Goal: Task Accomplishment & Management: Manage account settings

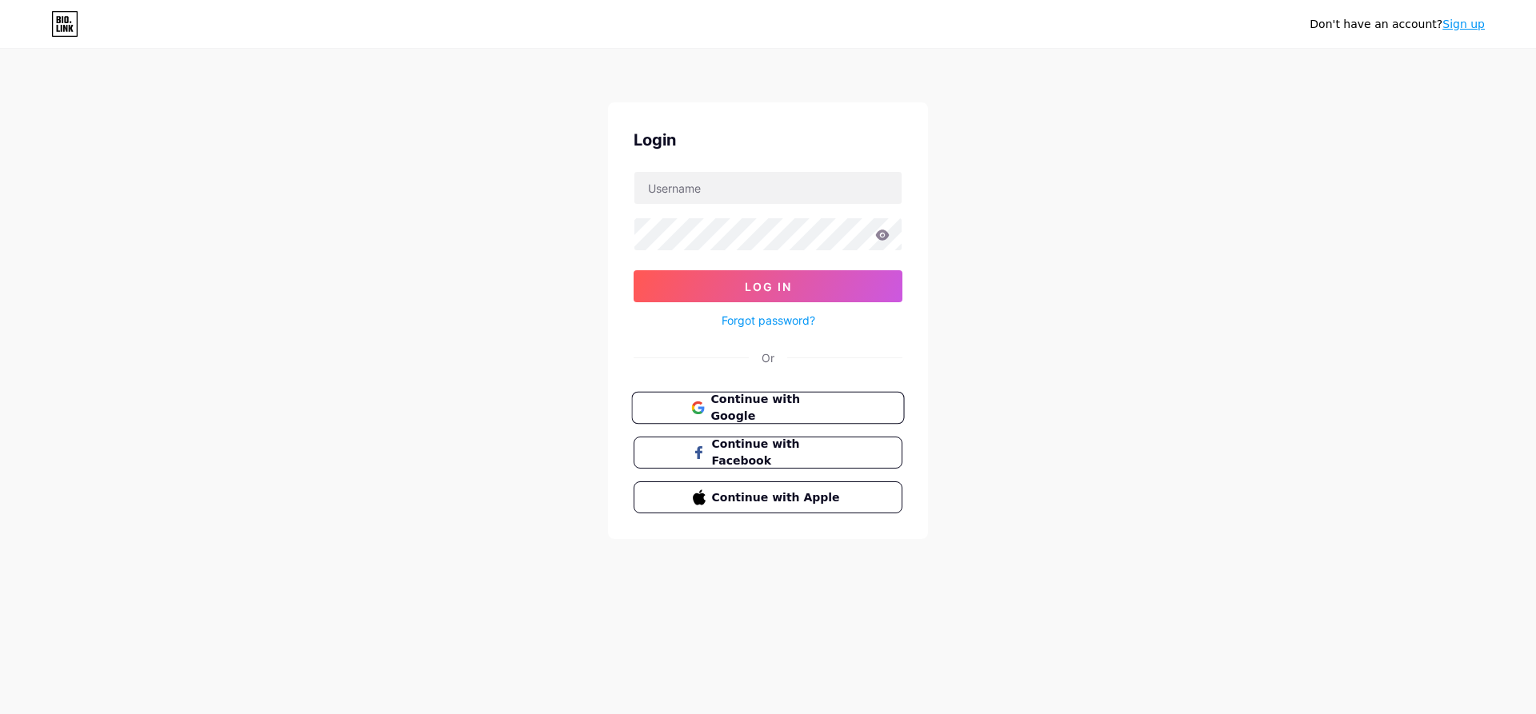
click at [813, 410] on span "Continue with Google" at bounding box center [777, 408] width 134 height 34
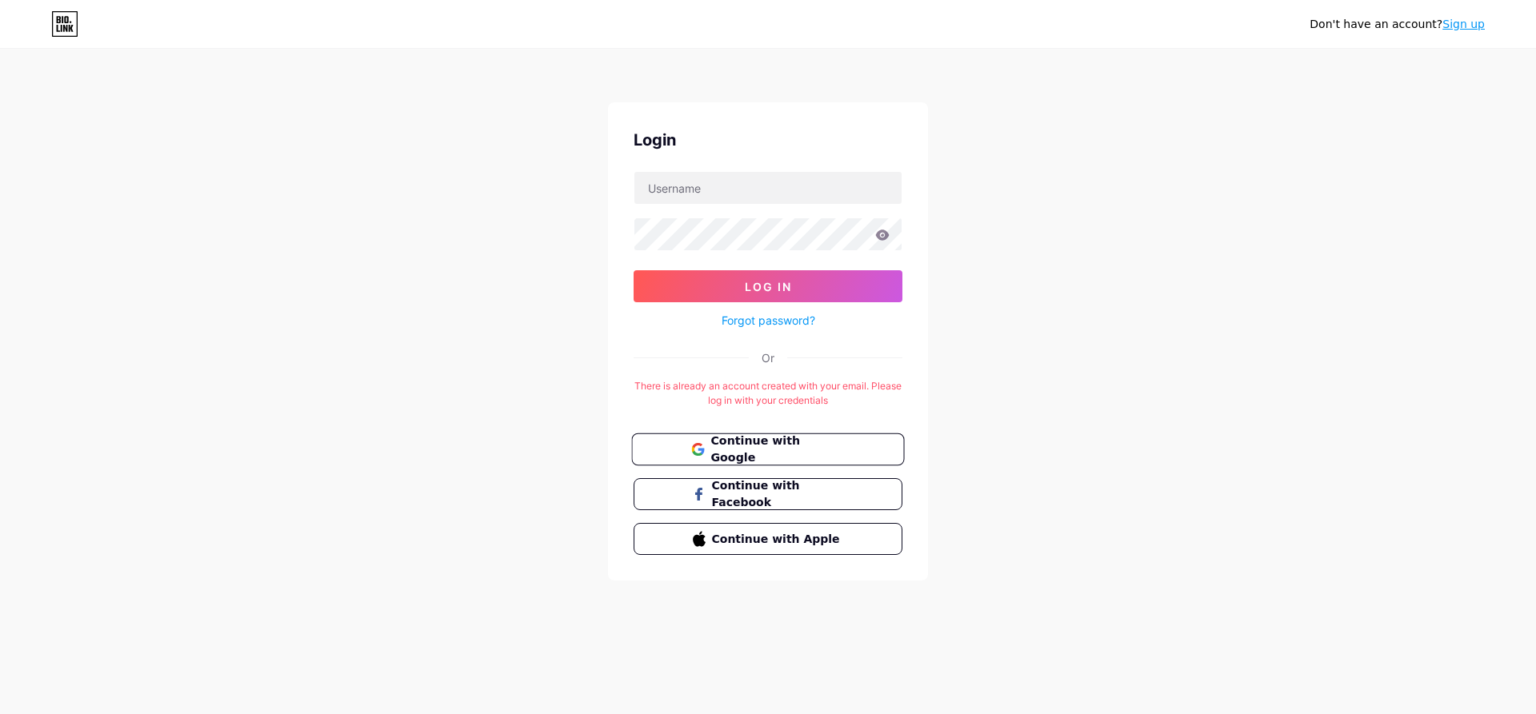
click at [738, 439] on button "Continue with Google" at bounding box center [767, 450] width 273 height 33
click at [794, 323] on link "Forgot password?" at bounding box center [768, 320] width 94 height 17
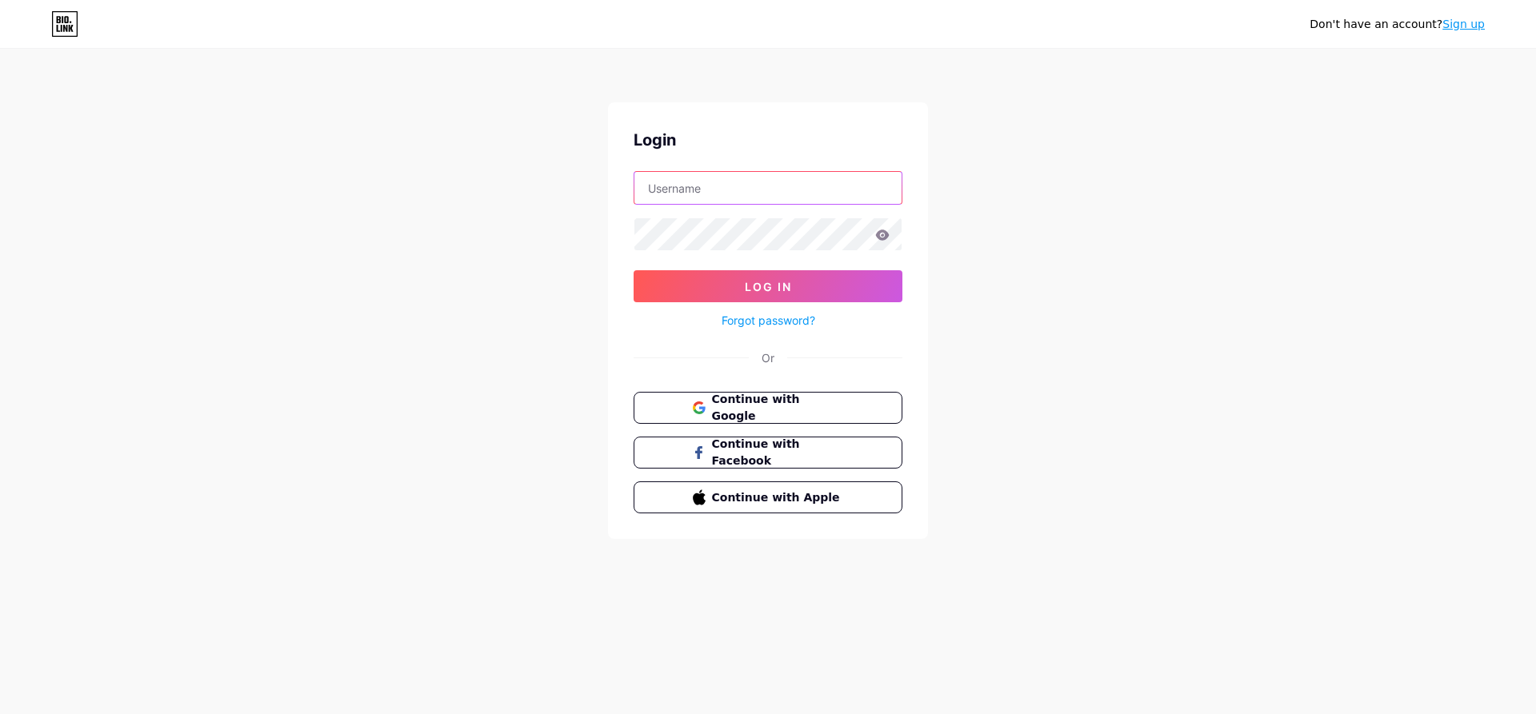
click at [729, 194] on input "text" at bounding box center [767, 188] width 267 height 32
type input "[EMAIL_ADDRESS][DOMAIN_NAME]"
click at [634, 270] on button "Log In" at bounding box center [768, 286] width 269 height 32
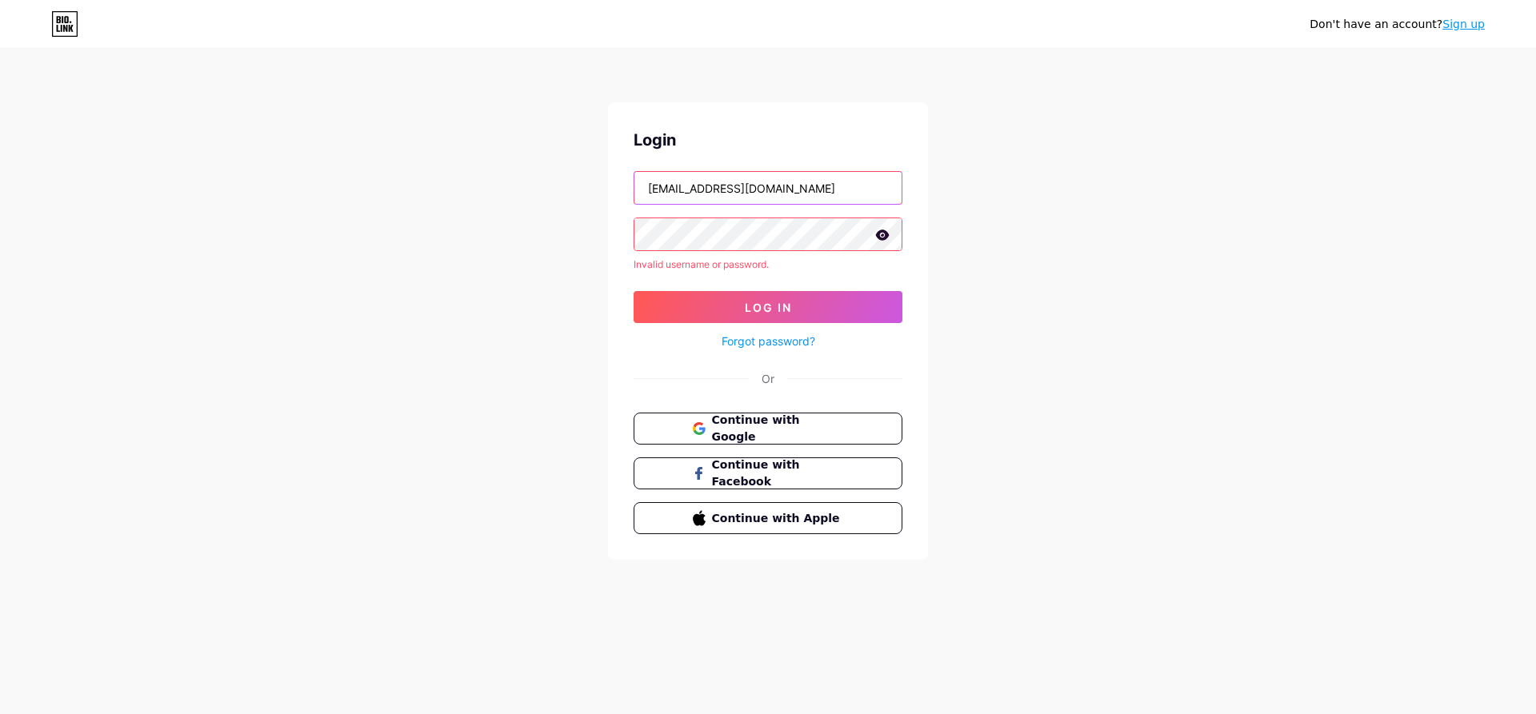
click at [643, 220] on form "[EMAIL_ADDRESS][DOMAIN_NAME] Invalid username or password. Log In Forgot passwo…" at bounding box center [768, 261] width 269 height 180
click at [701, 197] on input "text" at bounding box center [767, 188] width 267 height 32
type input "Sikeyy"
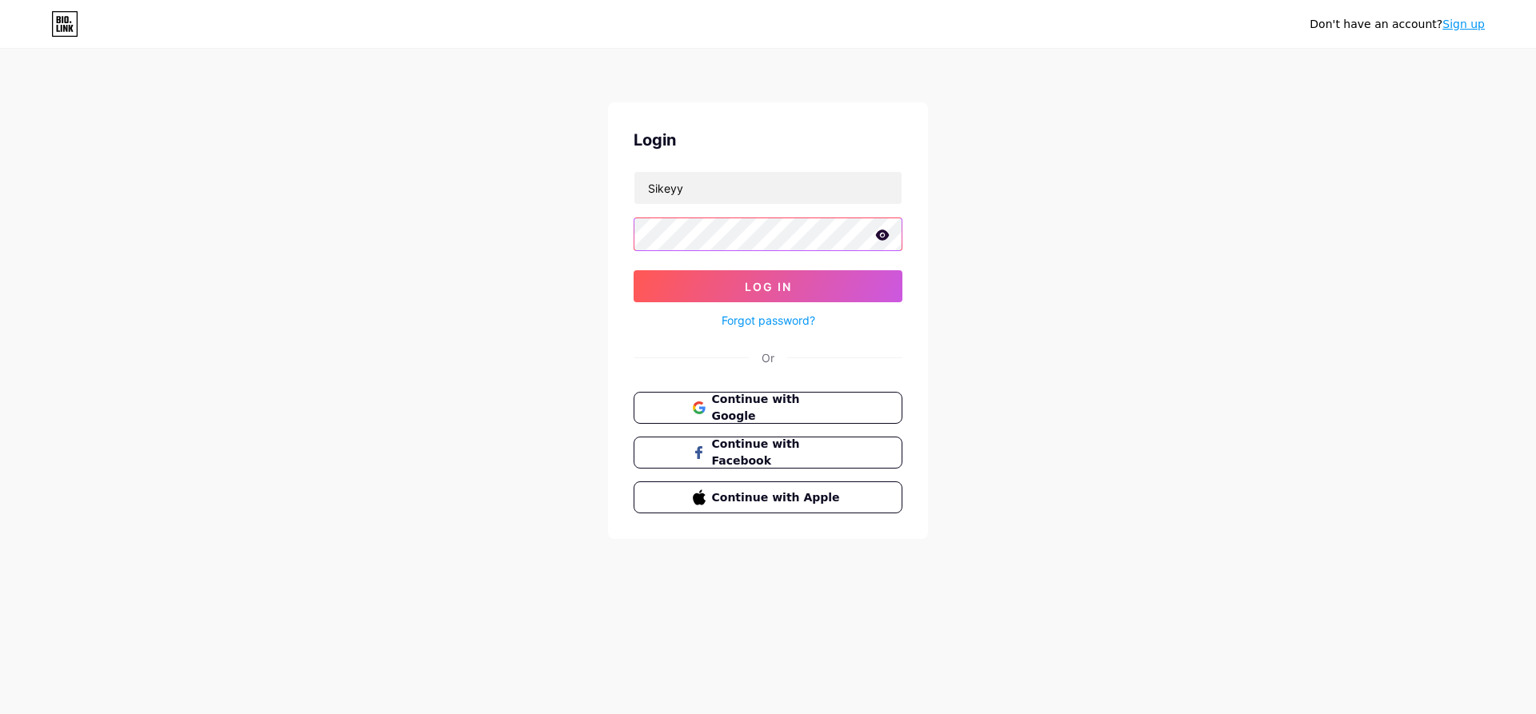
click at [634, 270] on button "Log In" at bounding box center [768, 286] width 269 height 32
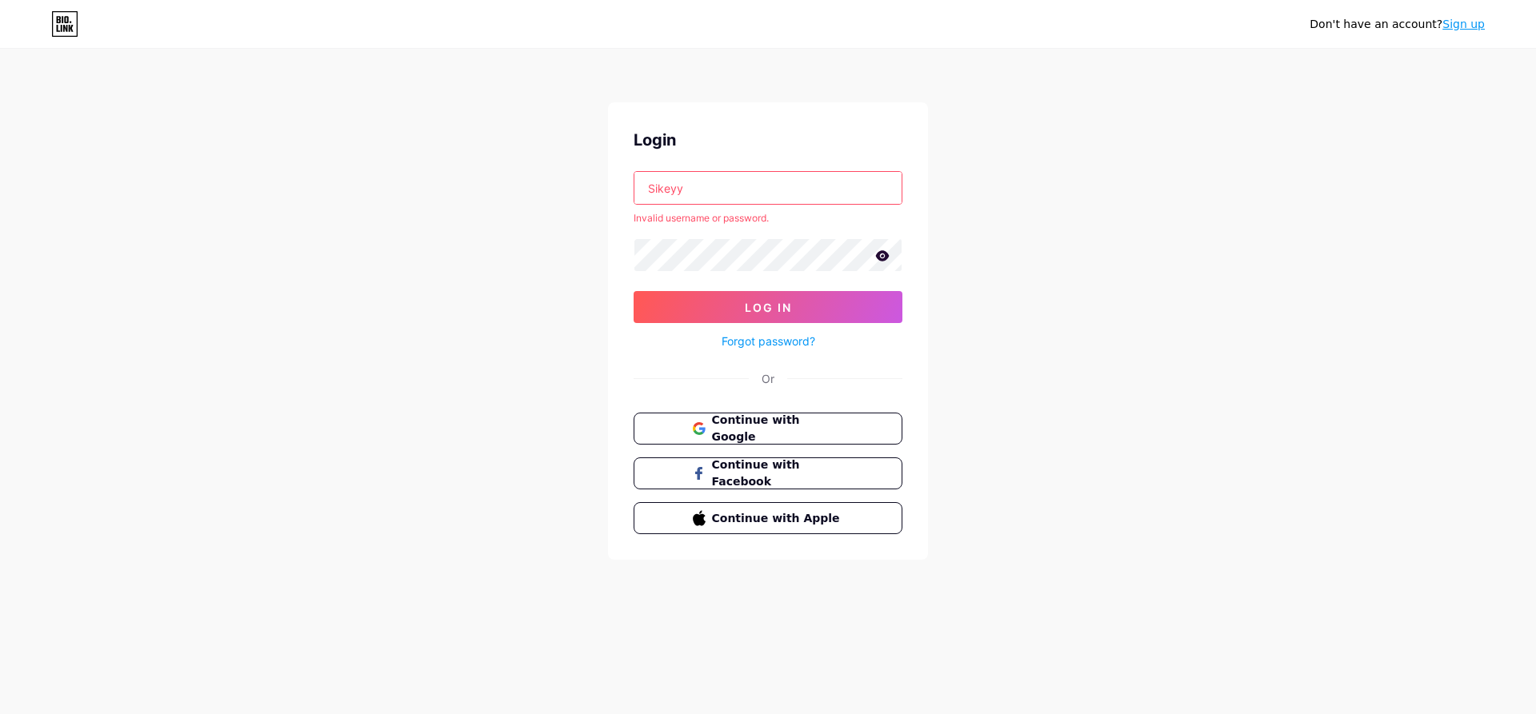
drag, startPoint x: 702, startPoint y: 186, endPoint x: 636, endPoint y: 191, distance: 66.6
click at [636, 191] on input "Sikeyy" at bounding box center [767, 188] width 267 height 32
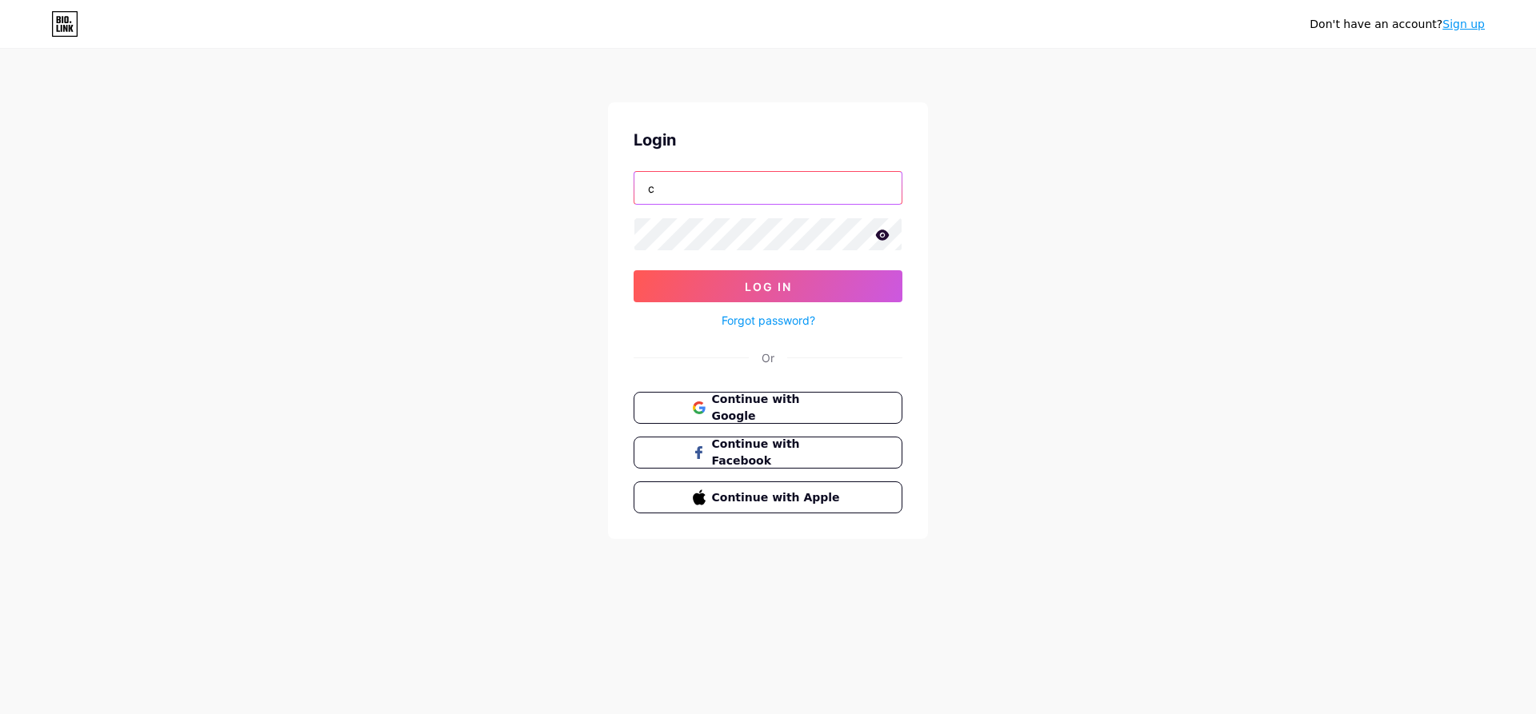
type input "[EMAIL_ADDRESS][DOMAIN_NAME]"
click at [752, 282] on span "Log In" at bounding box center [768, 287] width 47 height 14
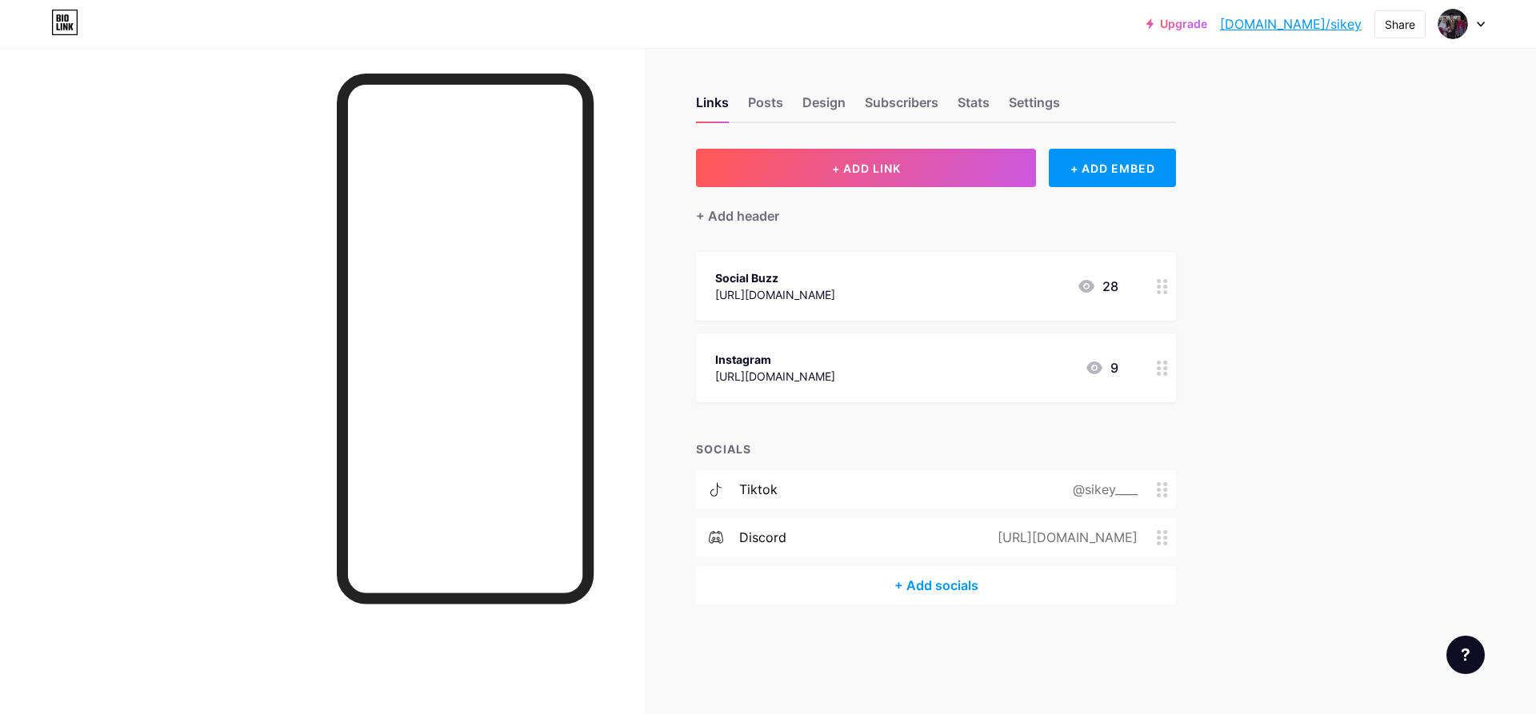
click at [1161, 542] on icon at bounding box center [1162, 537] width 11 height 15
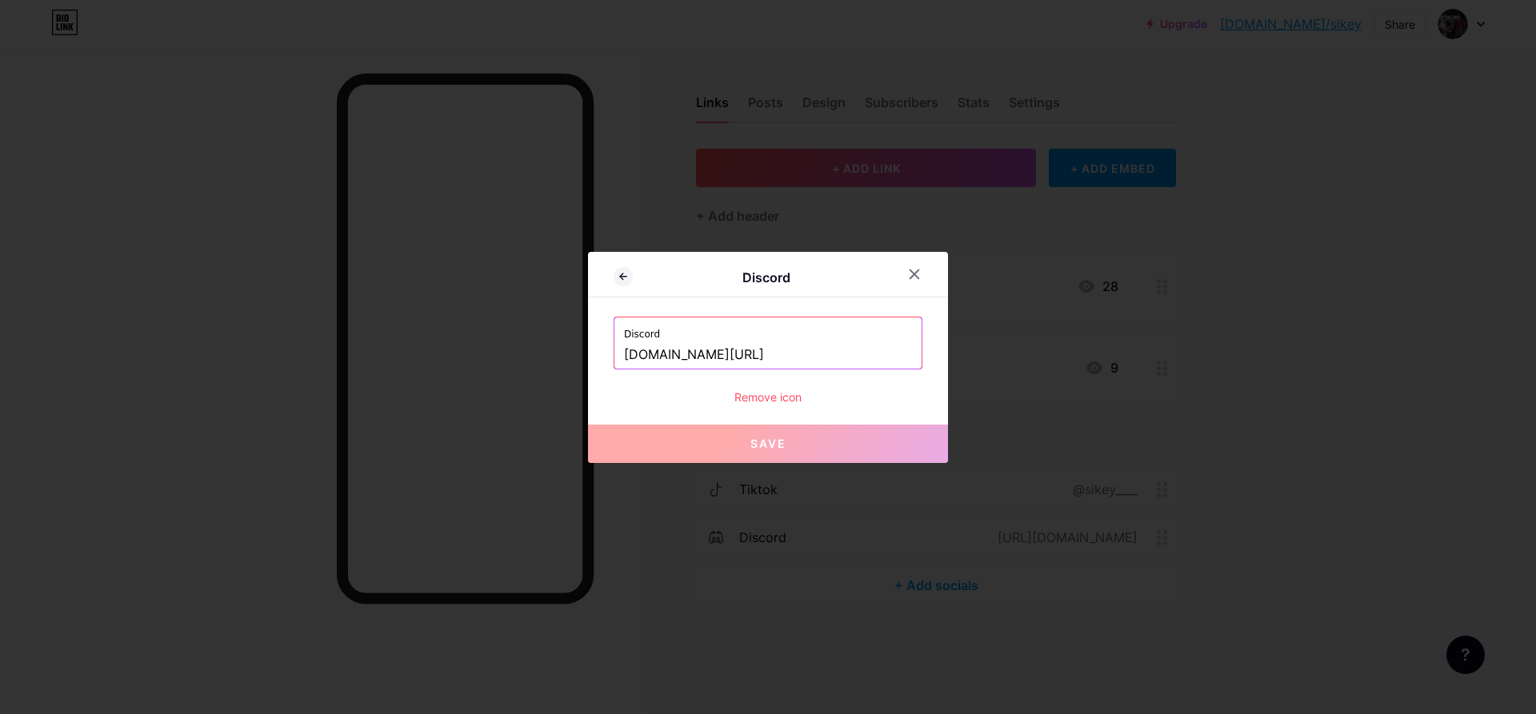
drag, startPoint x: 742, startPoint y: 353, endPoint x: 612, endPoint y: 358, distance: 130.5
click at [612, 358] on div "Discord Discord [DOMAIN_NAME][URL] Remove icon Save" at bounding box center [768, 357] width 360 height 211
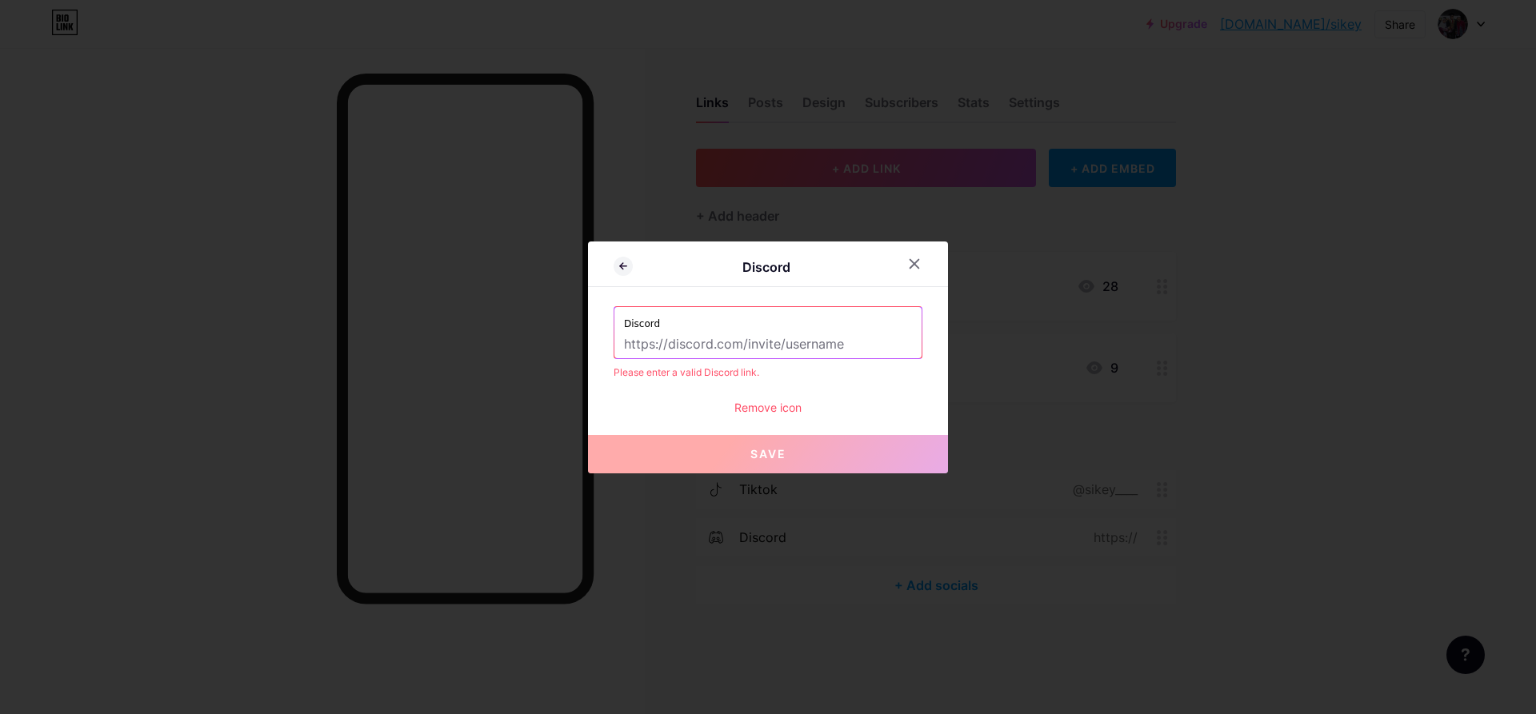
click at [677, 346] on input "text" at bounding box center [768, 344] width 288 height 27
click at [645, 351] on input "text" at bounding box center [768, 344] width 288 height 27
paste input "[URL][DOMAIN_NAME]"
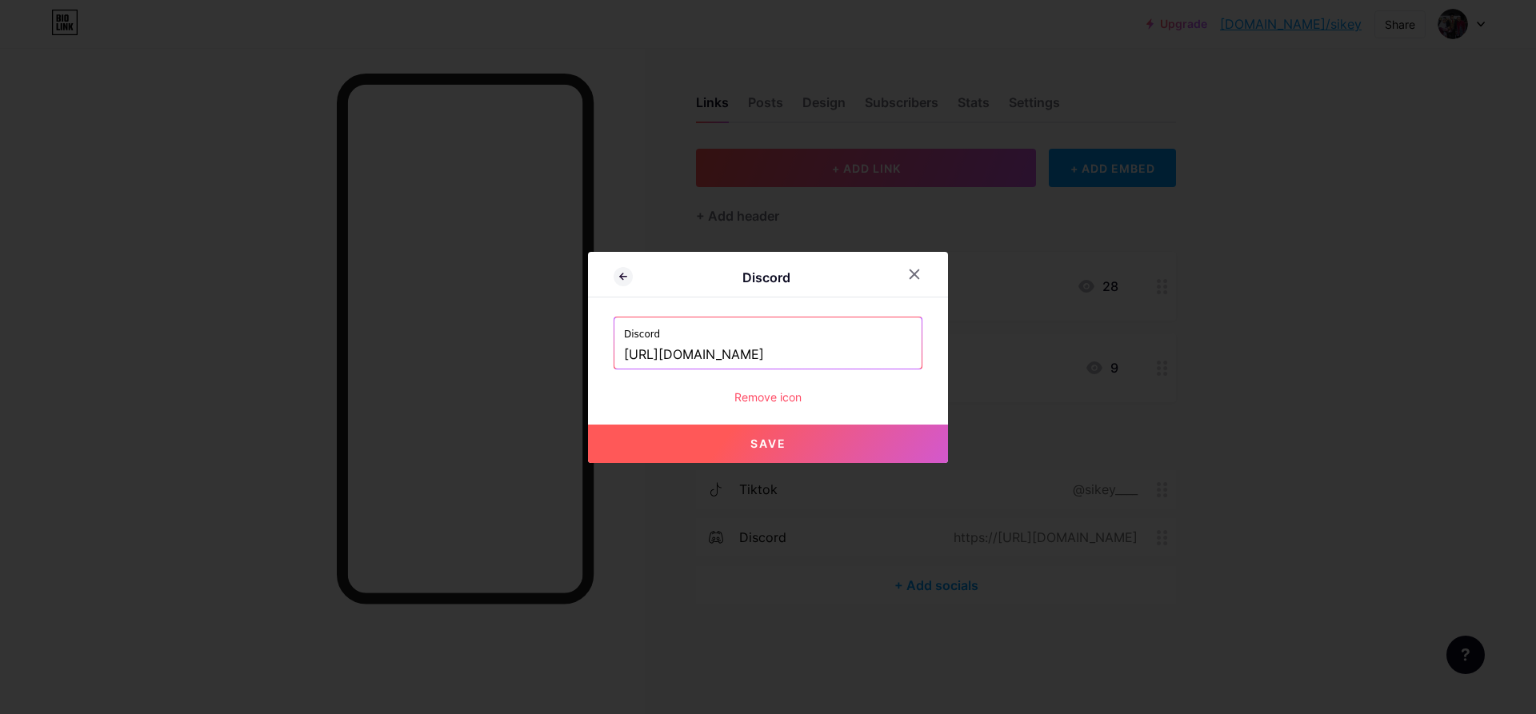
type input "[URL][DOMAIN_NAME]"
click at [777, 451] on button "Save" at bounding box center [768, 444] width 360 height 38
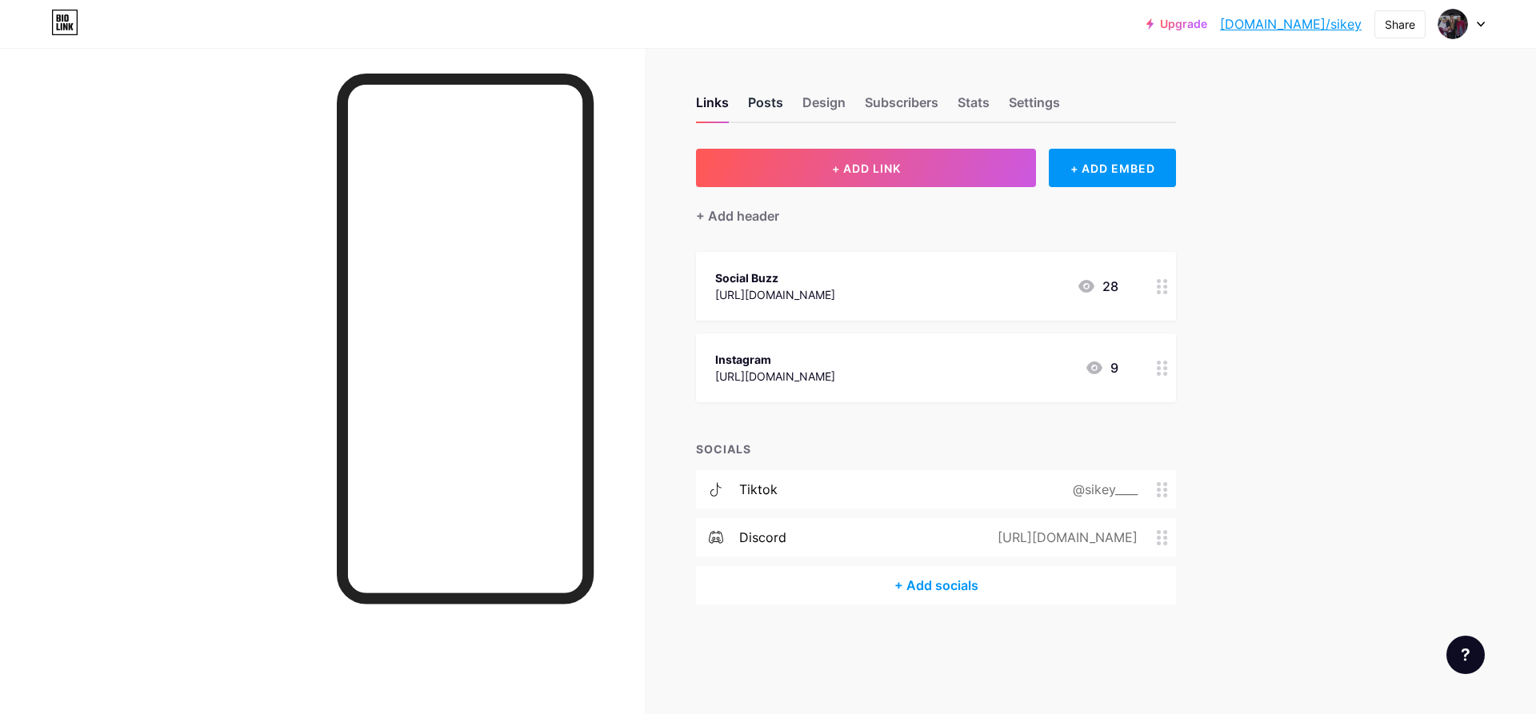
click at [759, 104] on div "Posts" at bounding box center [765, 107] width 35 height 29
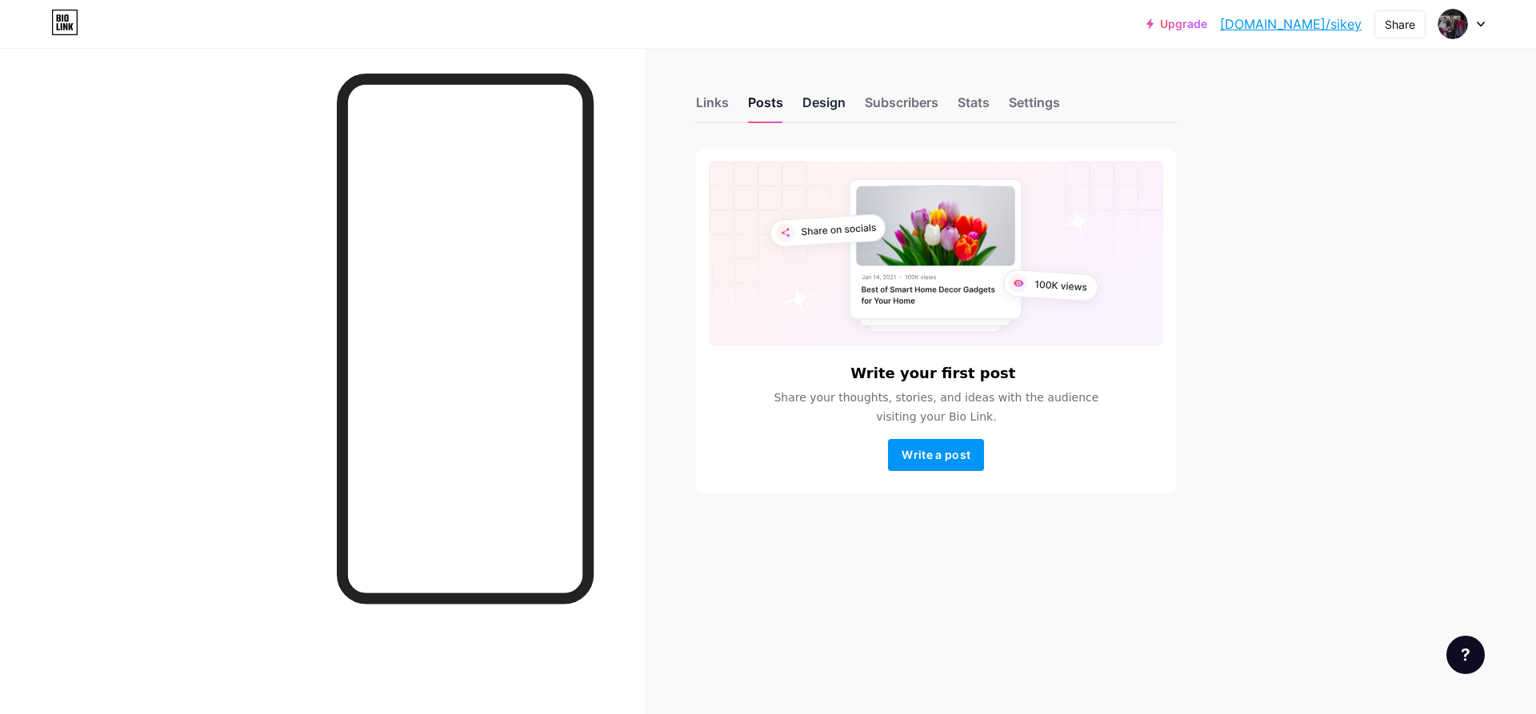
click at [807, 102] on div "Design" at bounding box center [823, 107] width 43 height 29
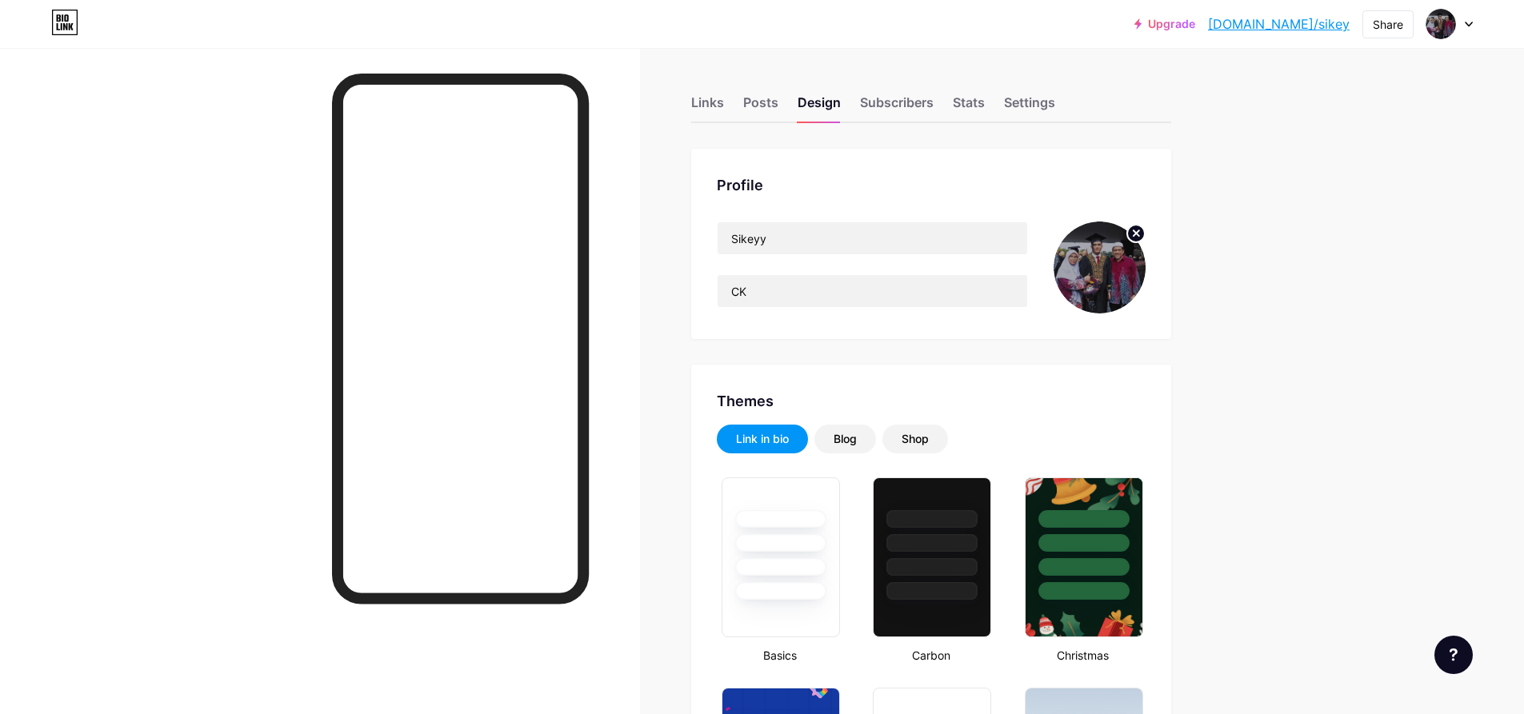
click at [1138, 234] on circle at bounding box center [1136, 234] width 18 height 18
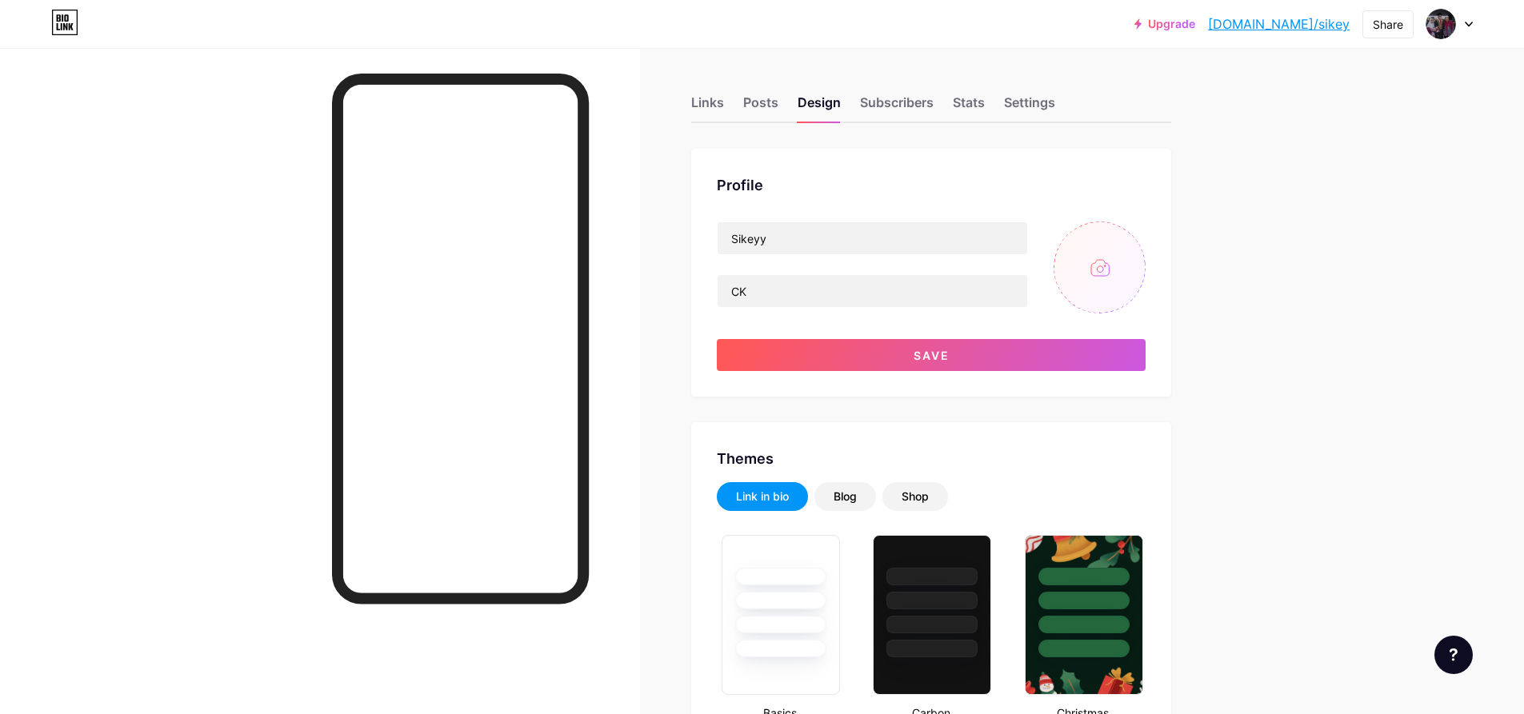
click at [1086, 275] on input "file" at bounding box center [1099, 268] width 92 height 92
type input "C:\fakepath\WhatsApp Image [DATE] 15.33.22 (4).jpeg"
click at [1139, 229] on circle at bounding box center [1136, 234] width 18 height 18
click at [1124, 268] on input "file" at bounding box center [1099, 268] width 92 height 92
type input "C:\fakepath\9ee4b1ba-bde8-4d31-9e51-8981f5f1bf94.jpg"
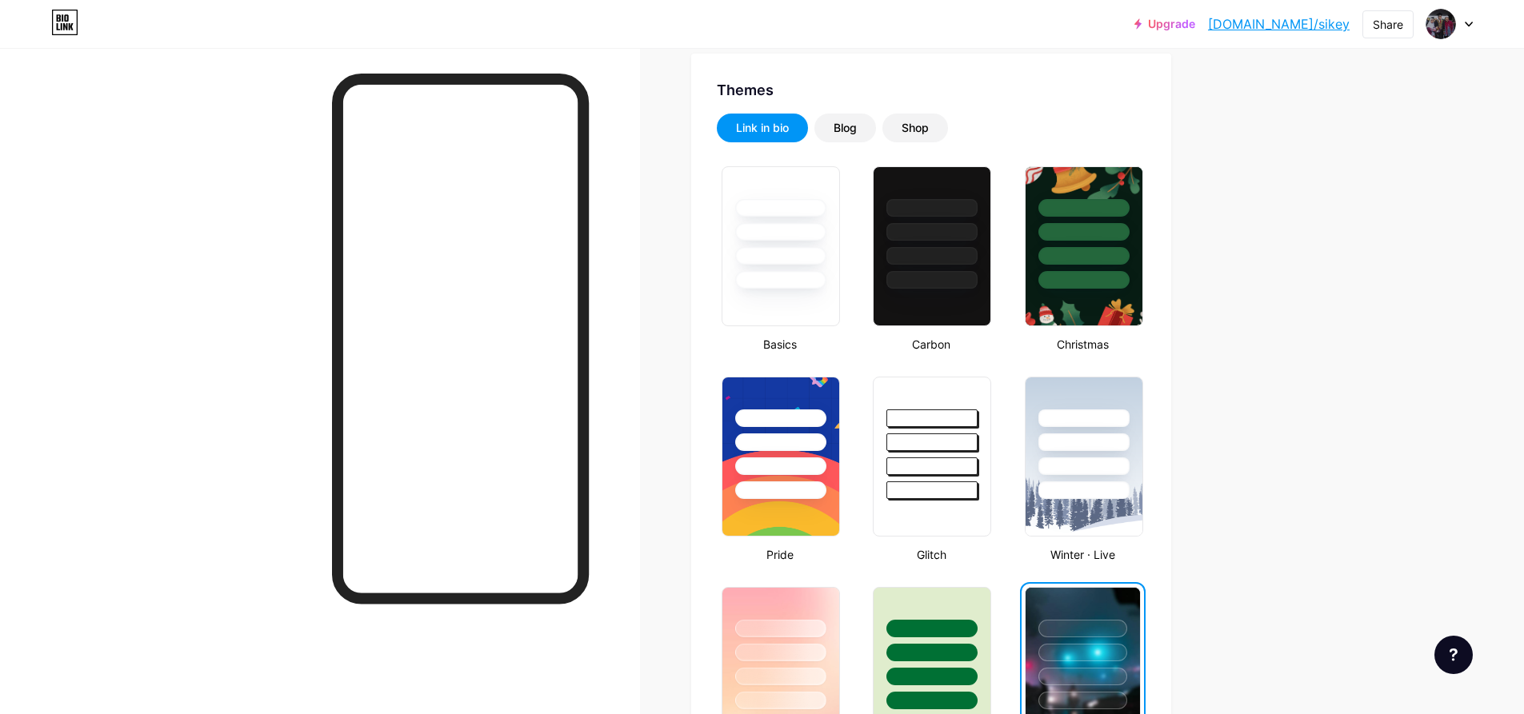
scroll to position [400, 0]
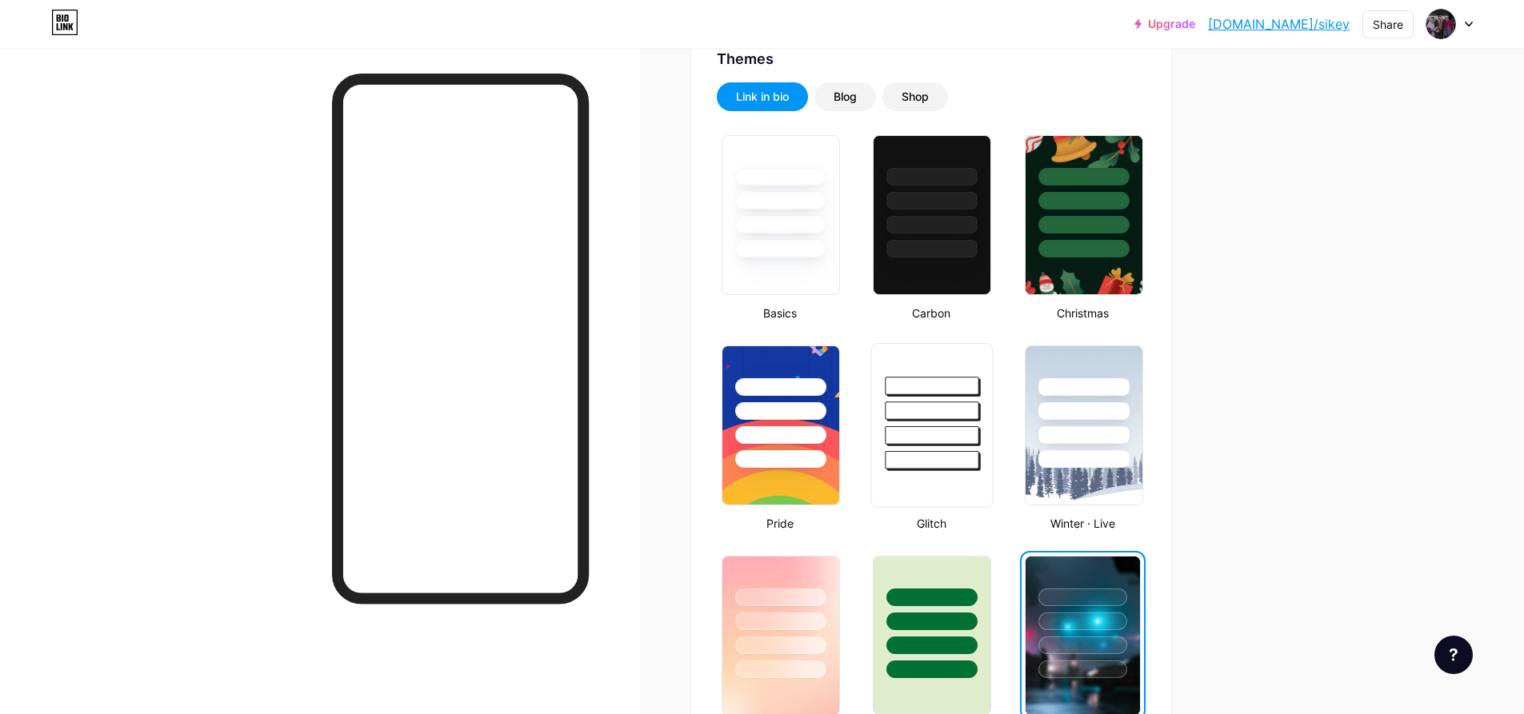
click at [942, 460] on div at bounding box center [932, 460] width 94 height 18
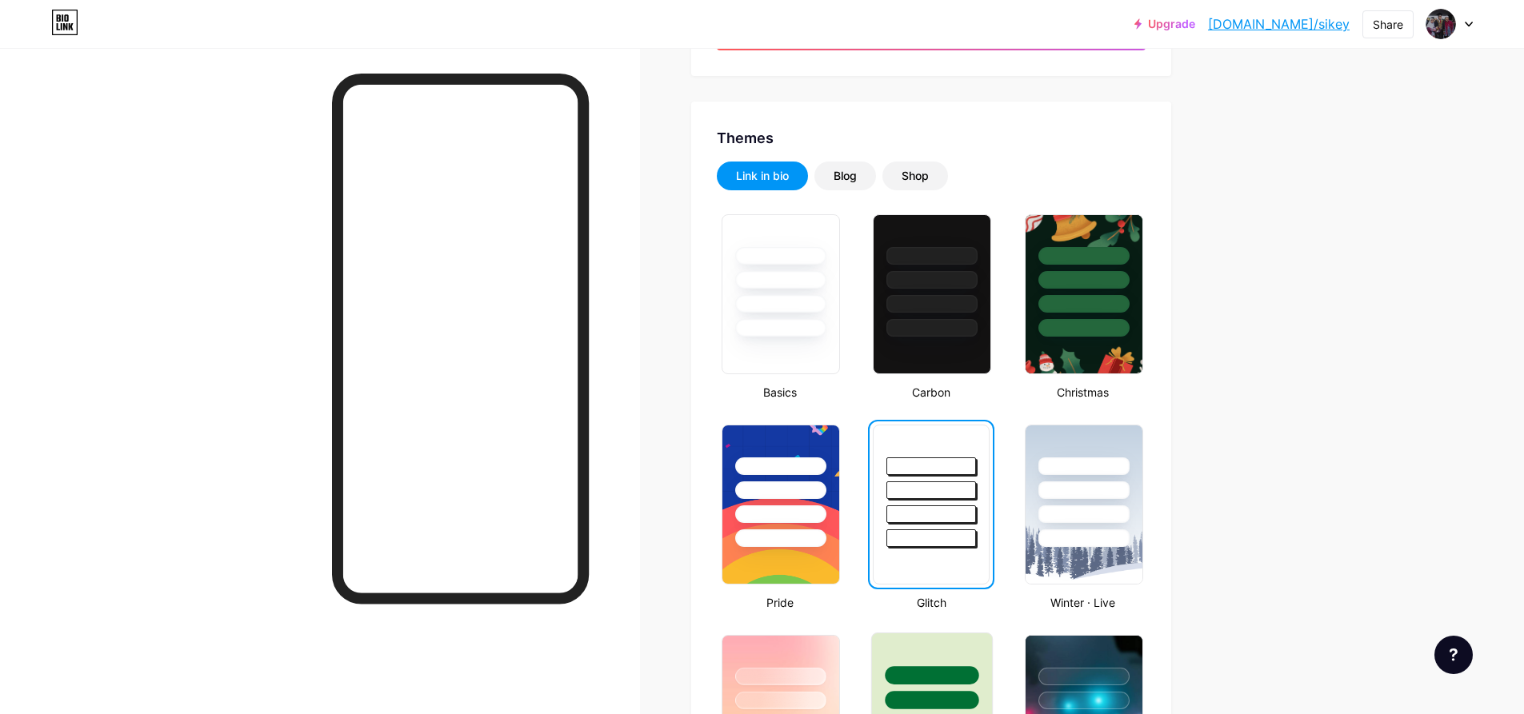
scroll to position [320, 0]
click at [1068, 482] on div at bounding box center [1084, 491] width 94 height 18
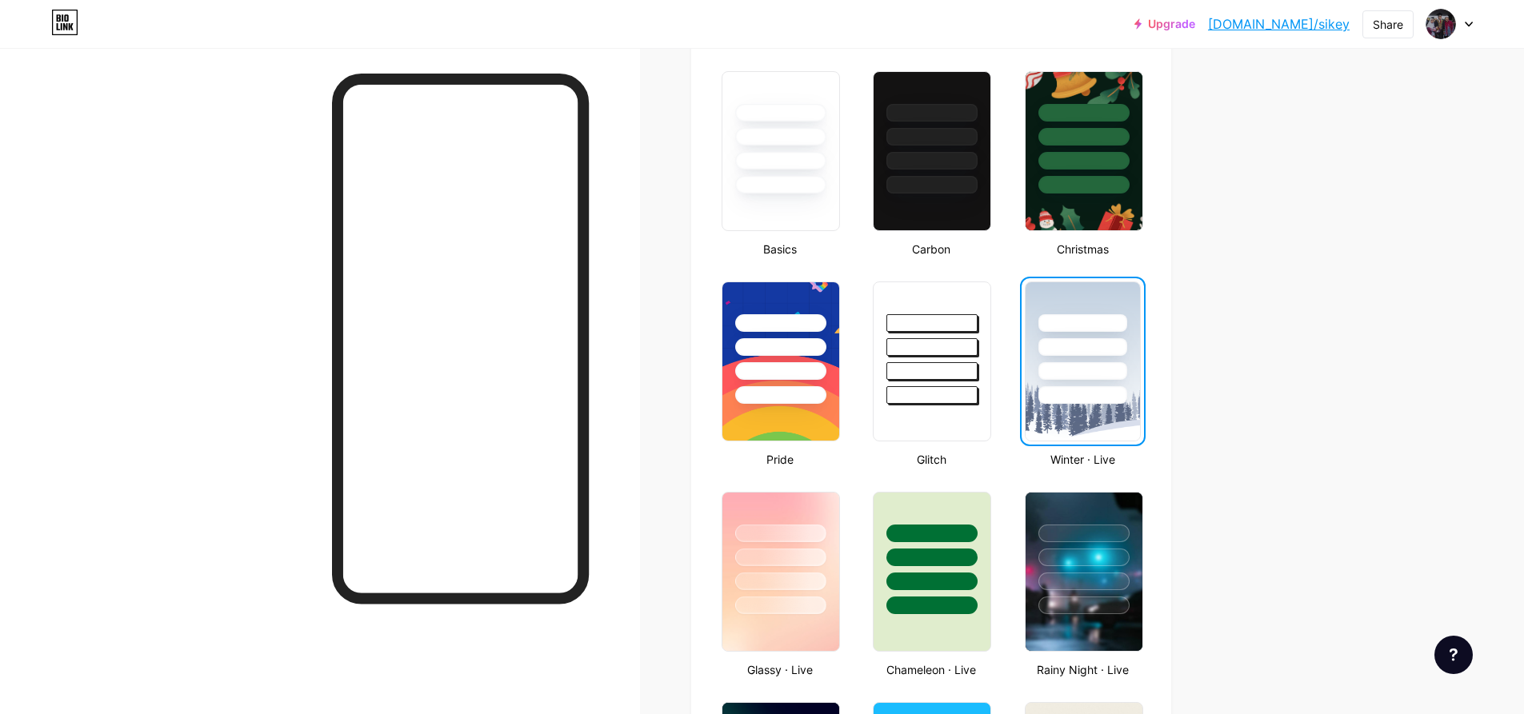
scroll to position [480, 0]
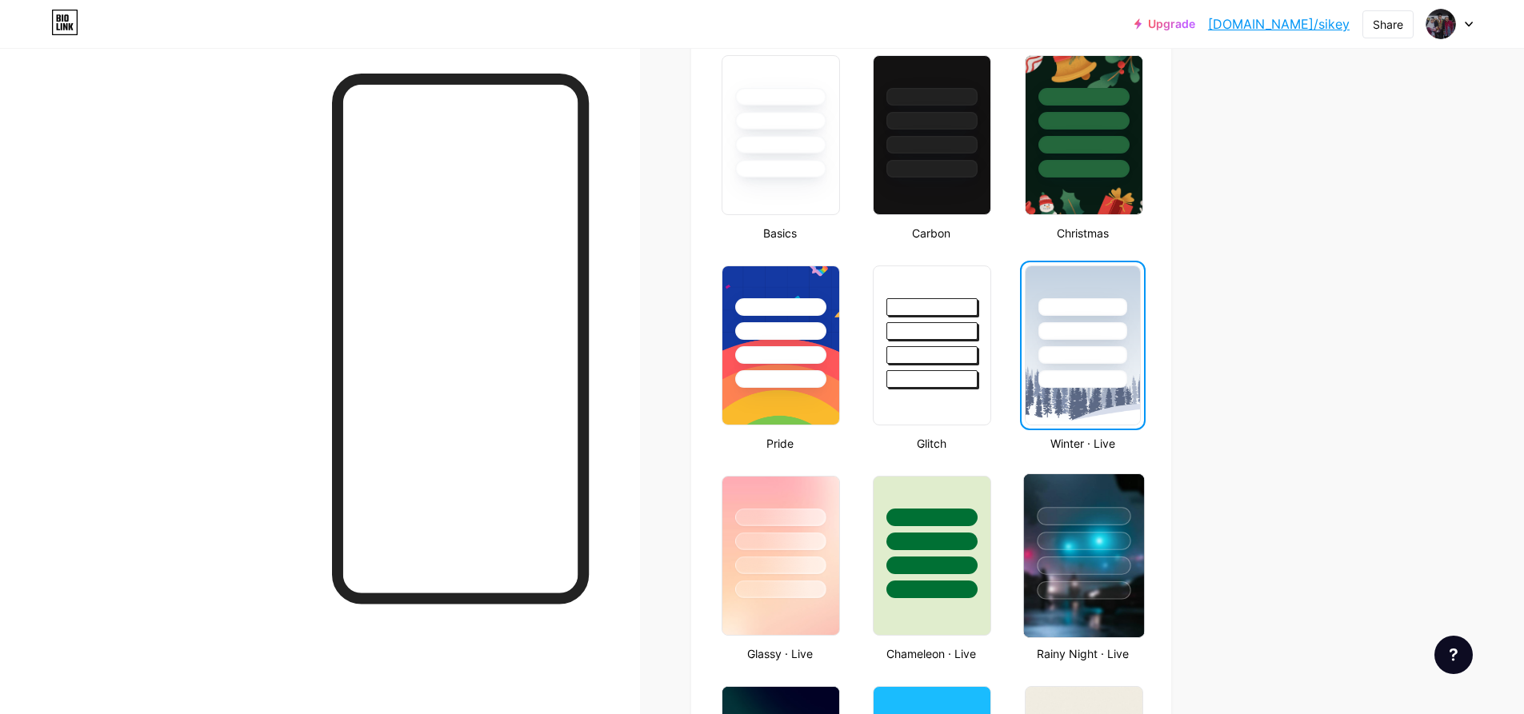
click at [1051, 546] on div at bounding box center [1084, 541] width 94 height 18
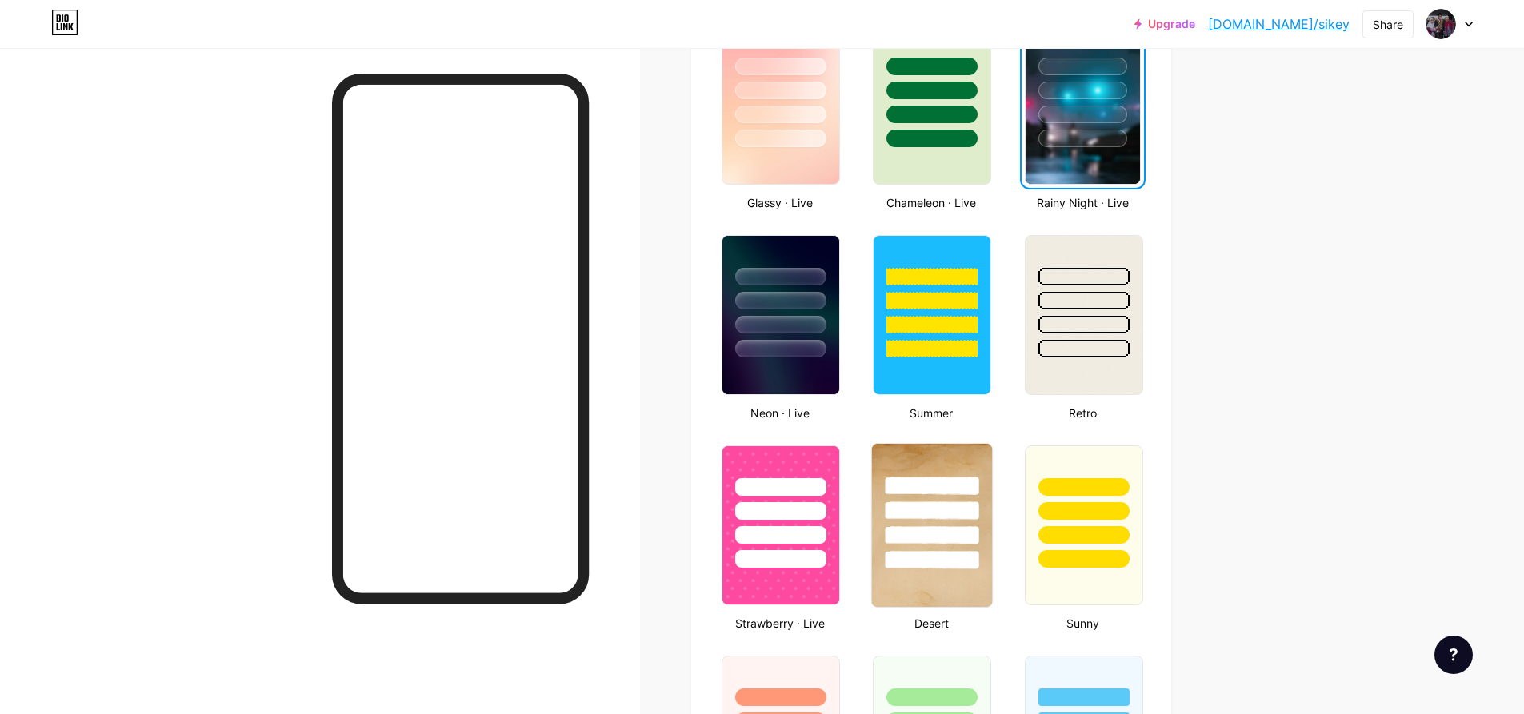
scroll to position [960, 0]
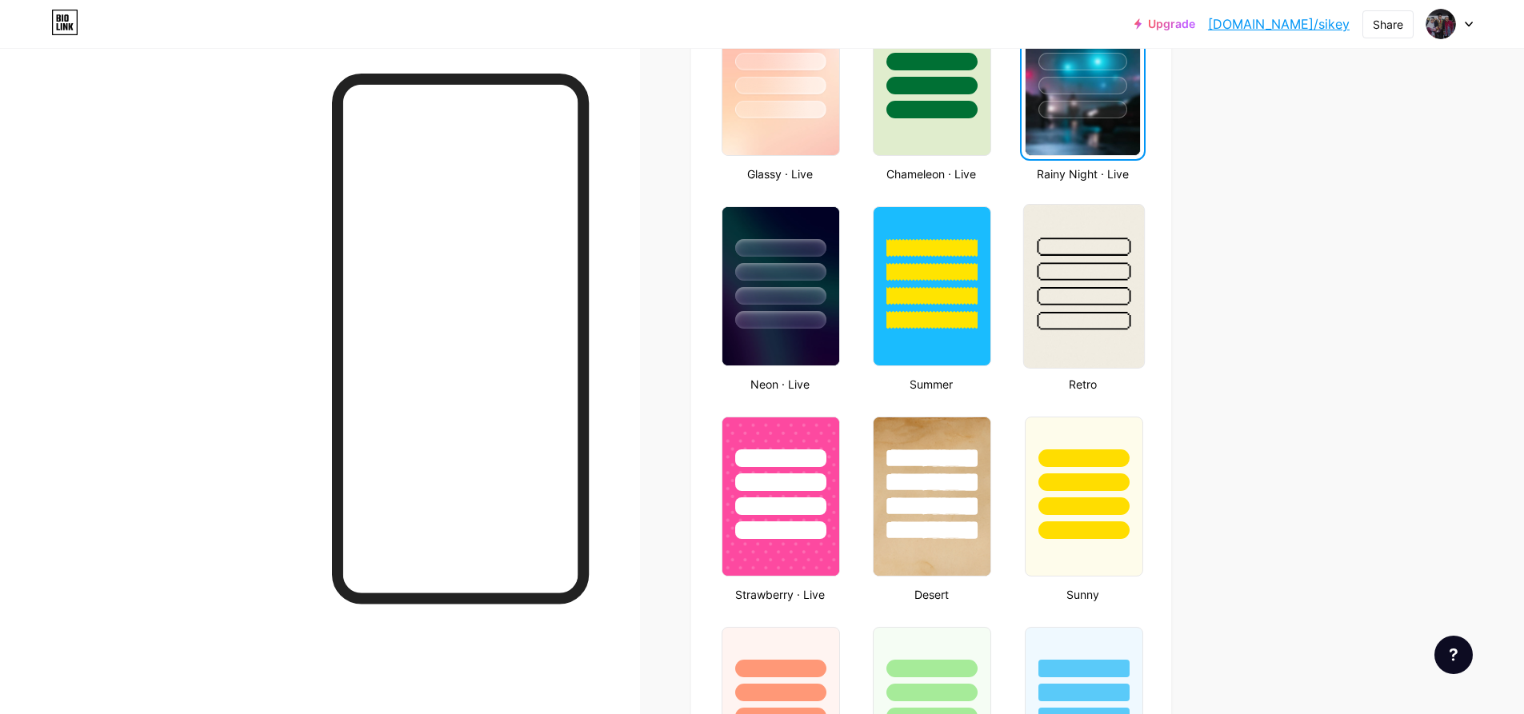
click at [1053, 329] on div at bounding box center [1084, 321] width 94 height 18
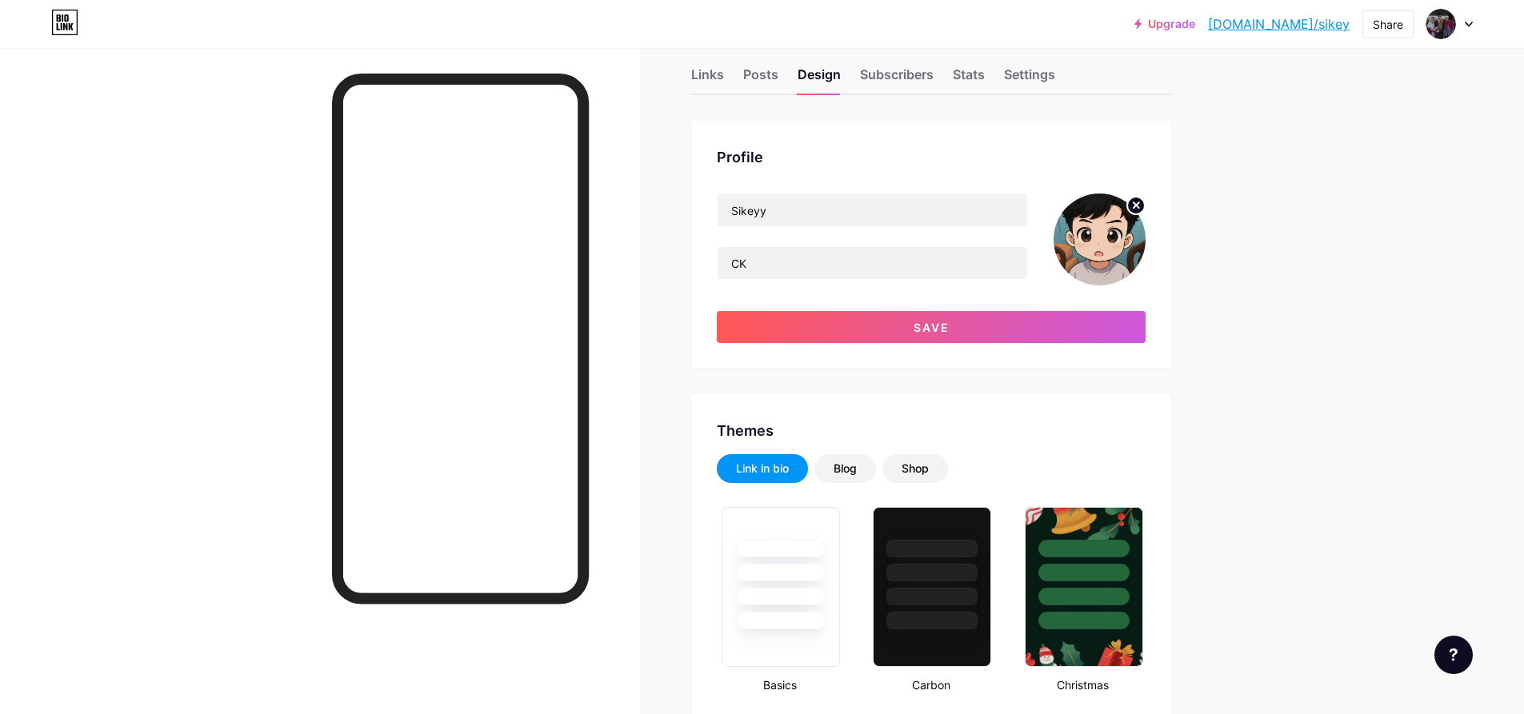
scroll to position [0, 0]
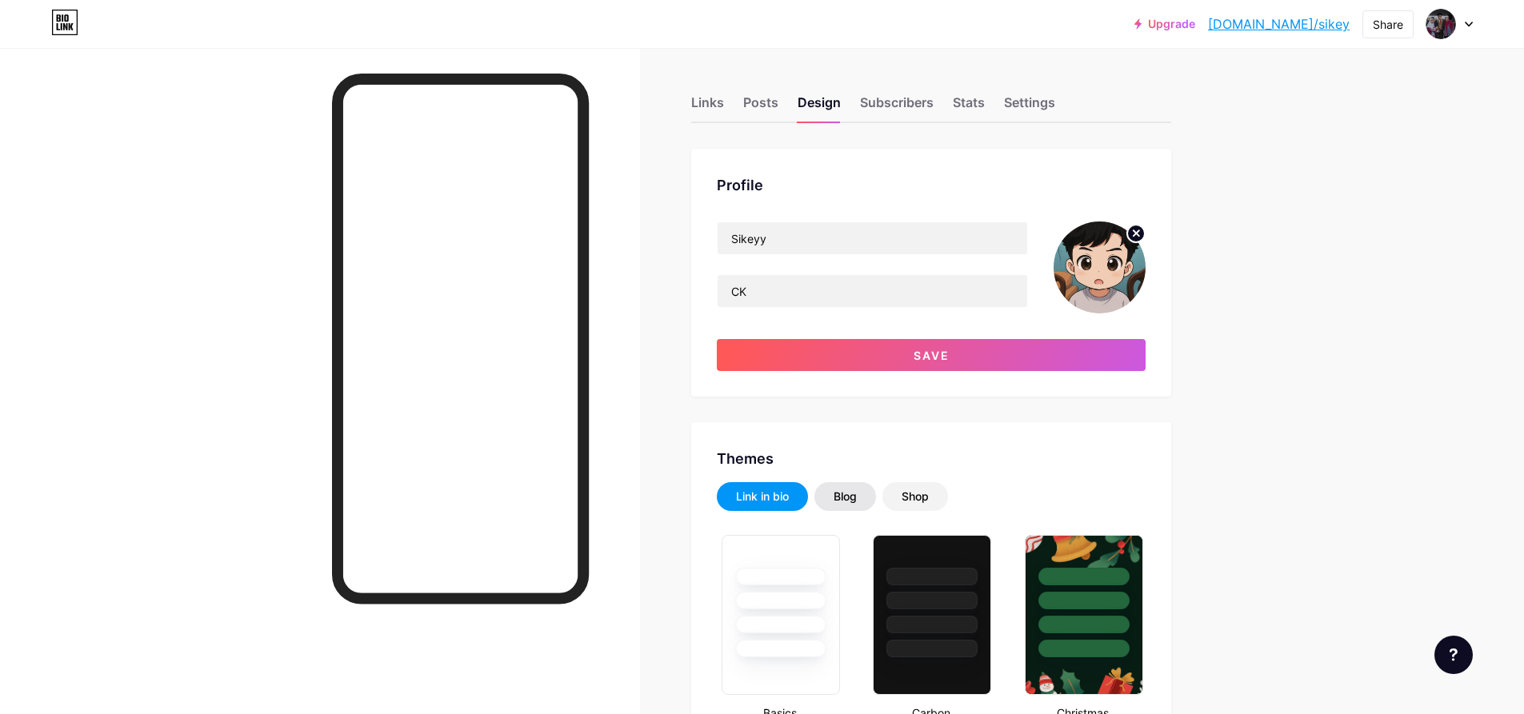
click at [864, 489] on div "Blog" at bounding box center [845, 496] width 62 height 29
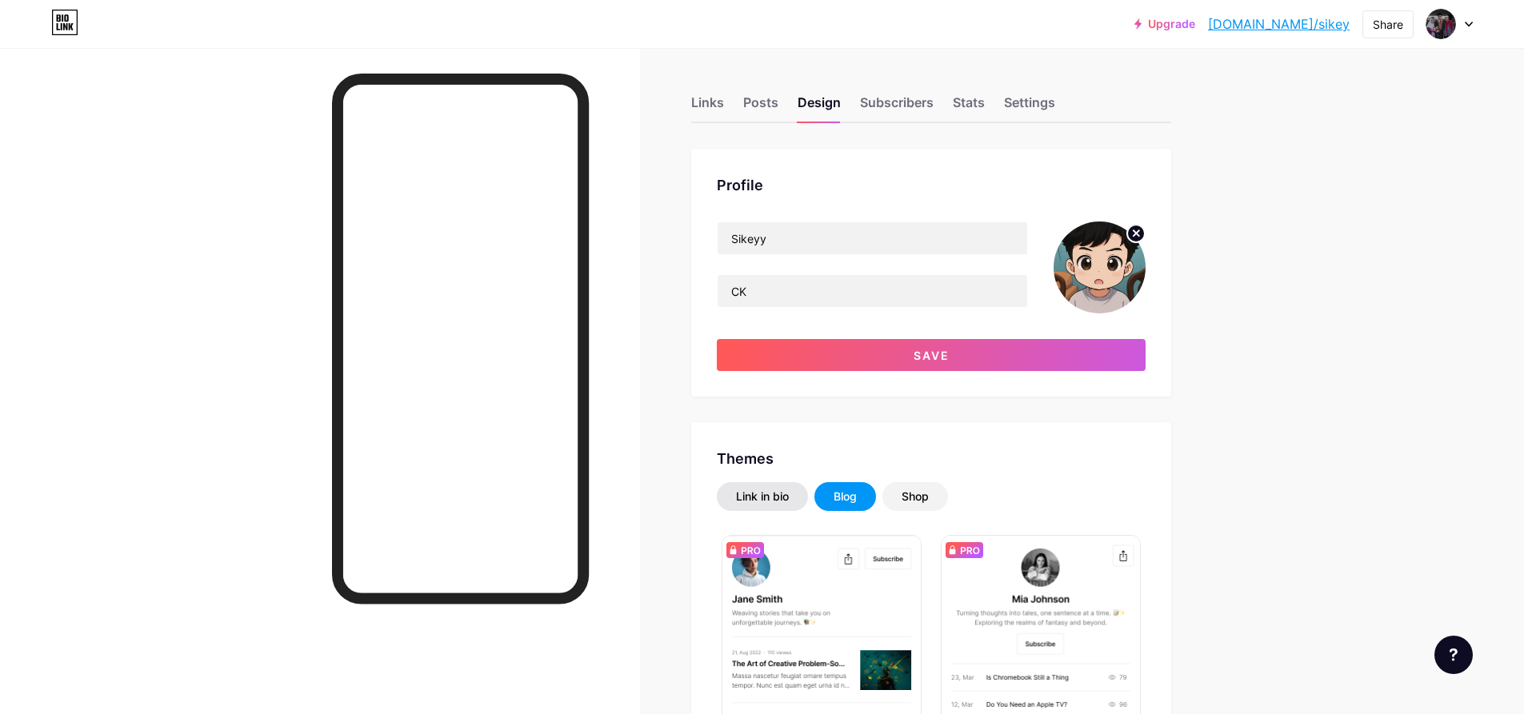
click at [766, 500] on div "Link in bio" at bounding box center [762, 497] width 53 height 16
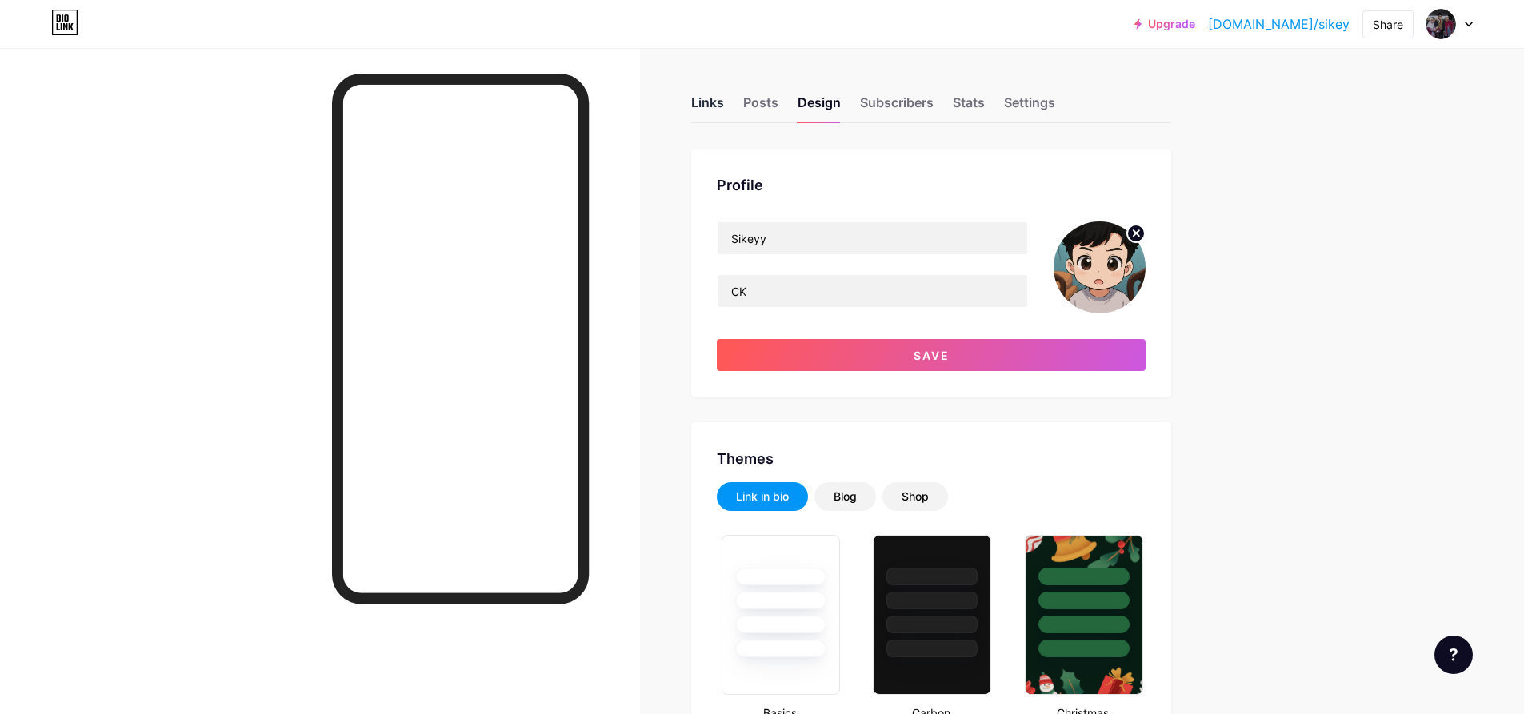
click at [724, 101] on div "Links" at bounding box center [707, 107] width 33 height 29
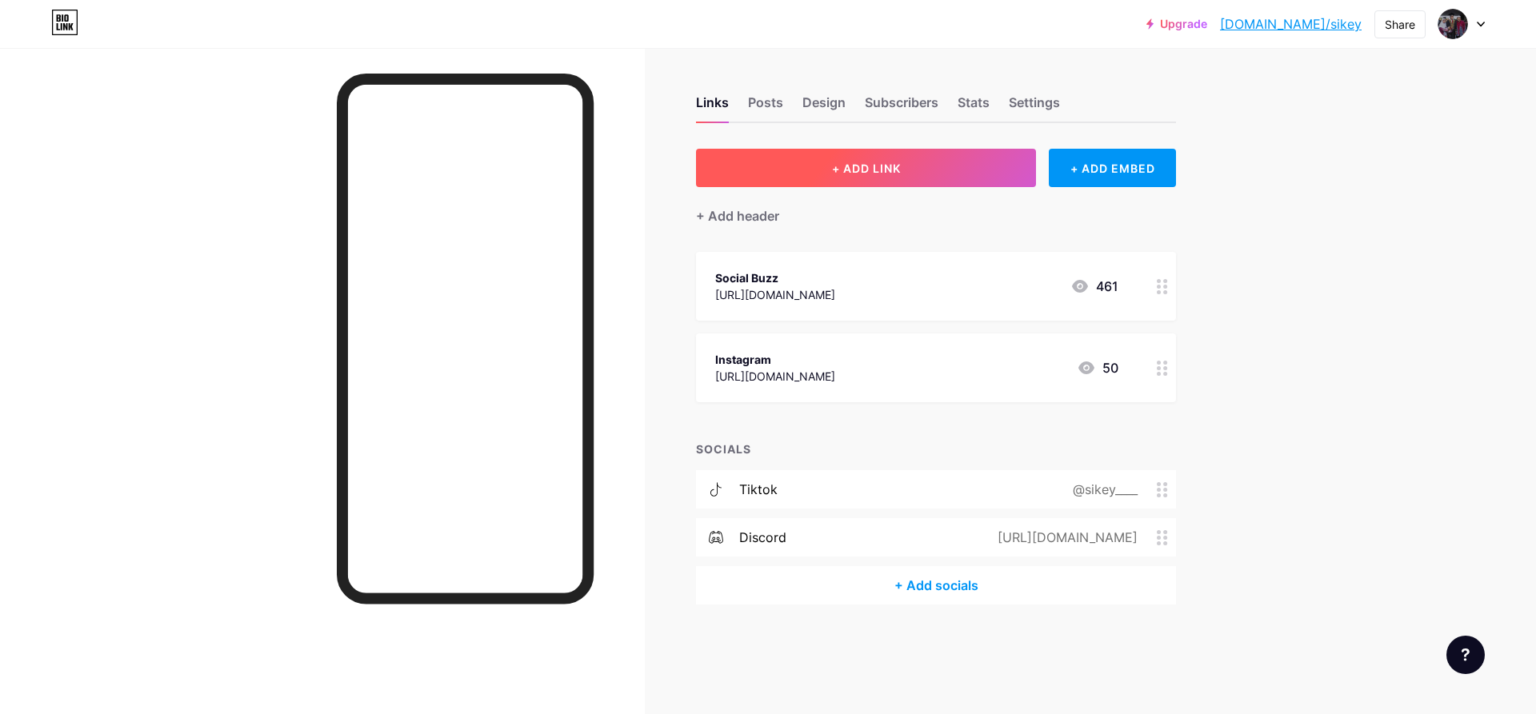
click at [849, 179] on button "+ ADD LINK" at bounding box center [866, 168] width 340 height 38
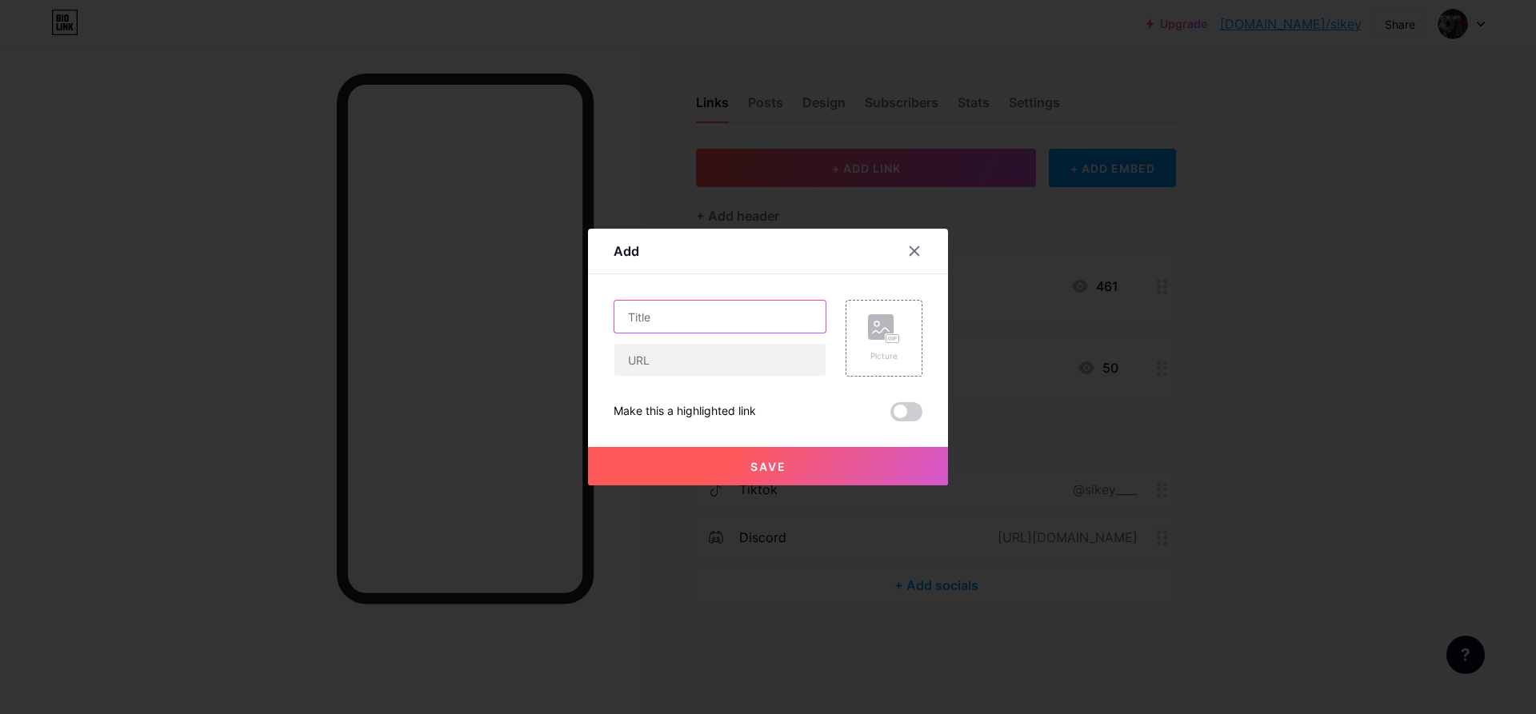
click at [766, 303] on input "text" at bounding box center [719, 317] width 211 height 32
type input "Discord"
click at [753, 370] on input "text" at bounding box center [719, 360] width 211 height 32
paste input "[URL][DOMAIN_NAME]"
type input "[URL][DOMAIN_NAME]"
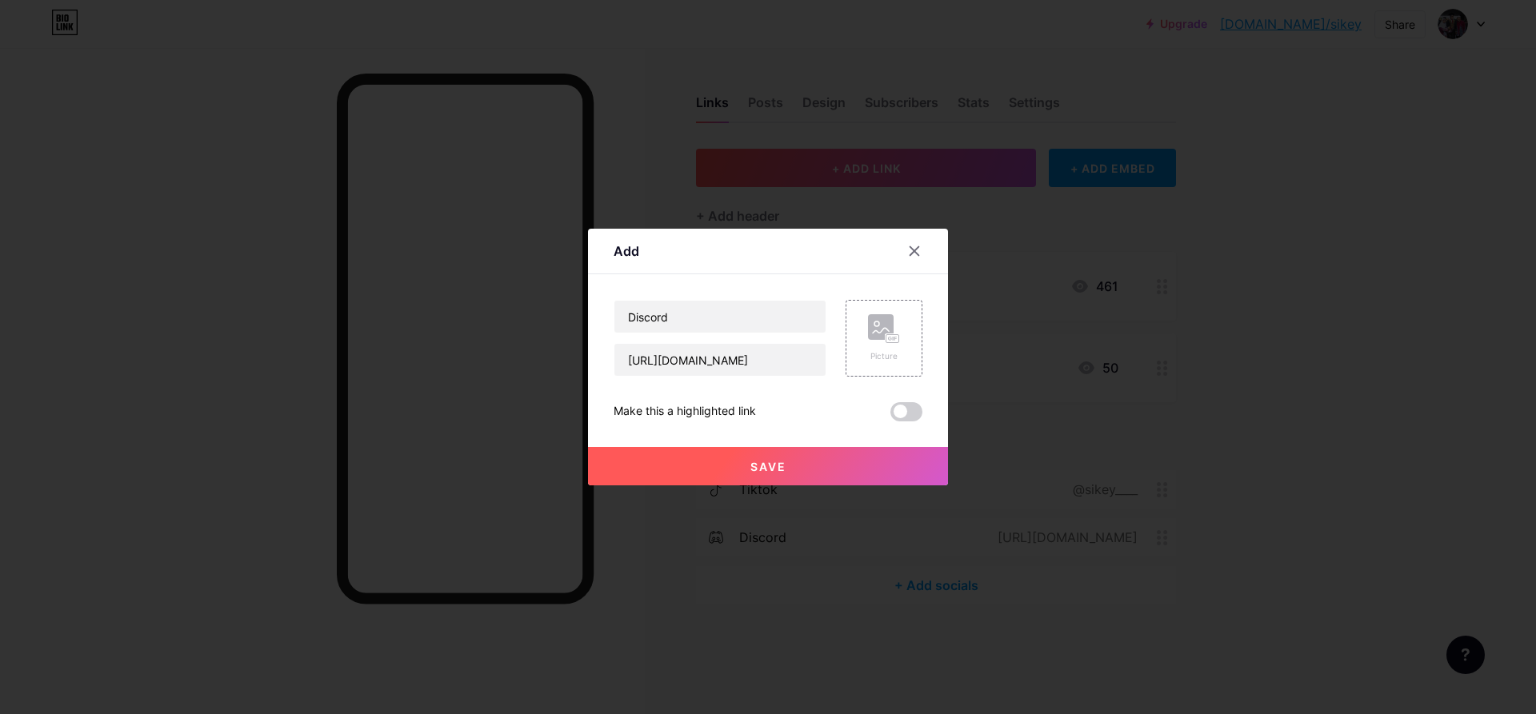
drag, startPoint x: 899, startPoint y: 418, endPoint x: 897, endPoint y: 430, distance: 13.0
click at [899, 417] on span at bounding box center [906, 411] width 32 height 19
click at [890, 416] on input "checkbox" at bounding box center [890, 416] width 0 height 0
click at [885, 333] on rect at bounding box center [881, 327] width 26 height 26
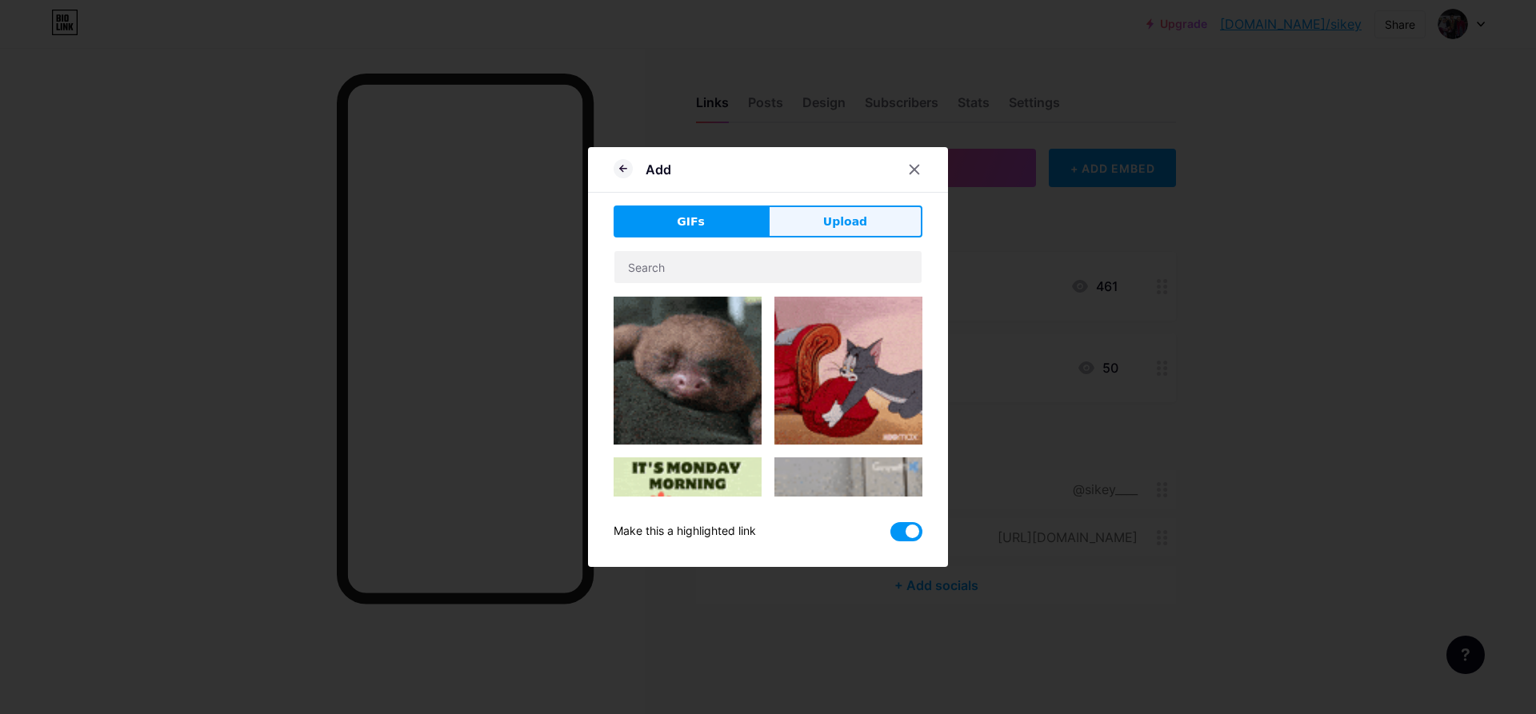
click at [851, 229] on span "Upload" at bounding box center [845, 222] width 44 height 17
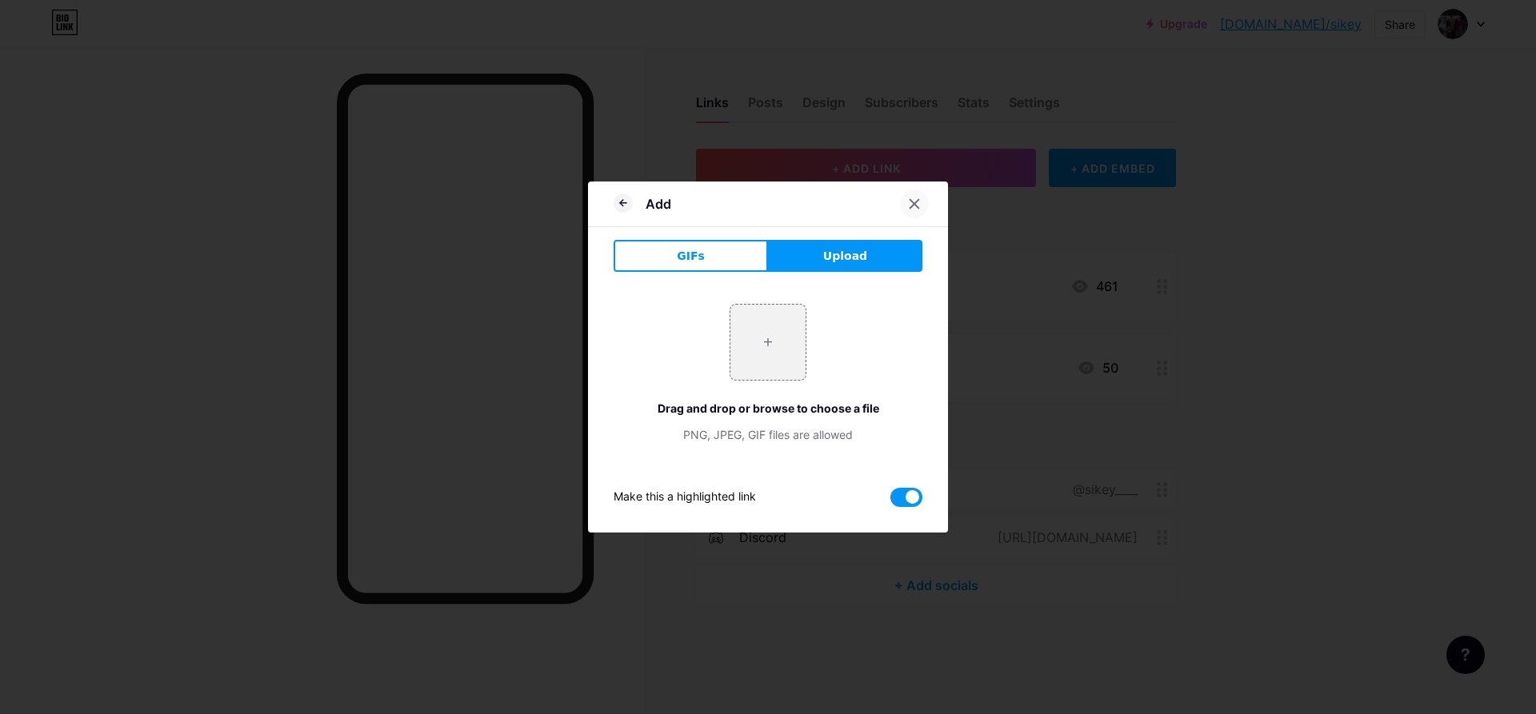
click at [910, 206] on icon at bounding box center [914, 204] width 13 height 13
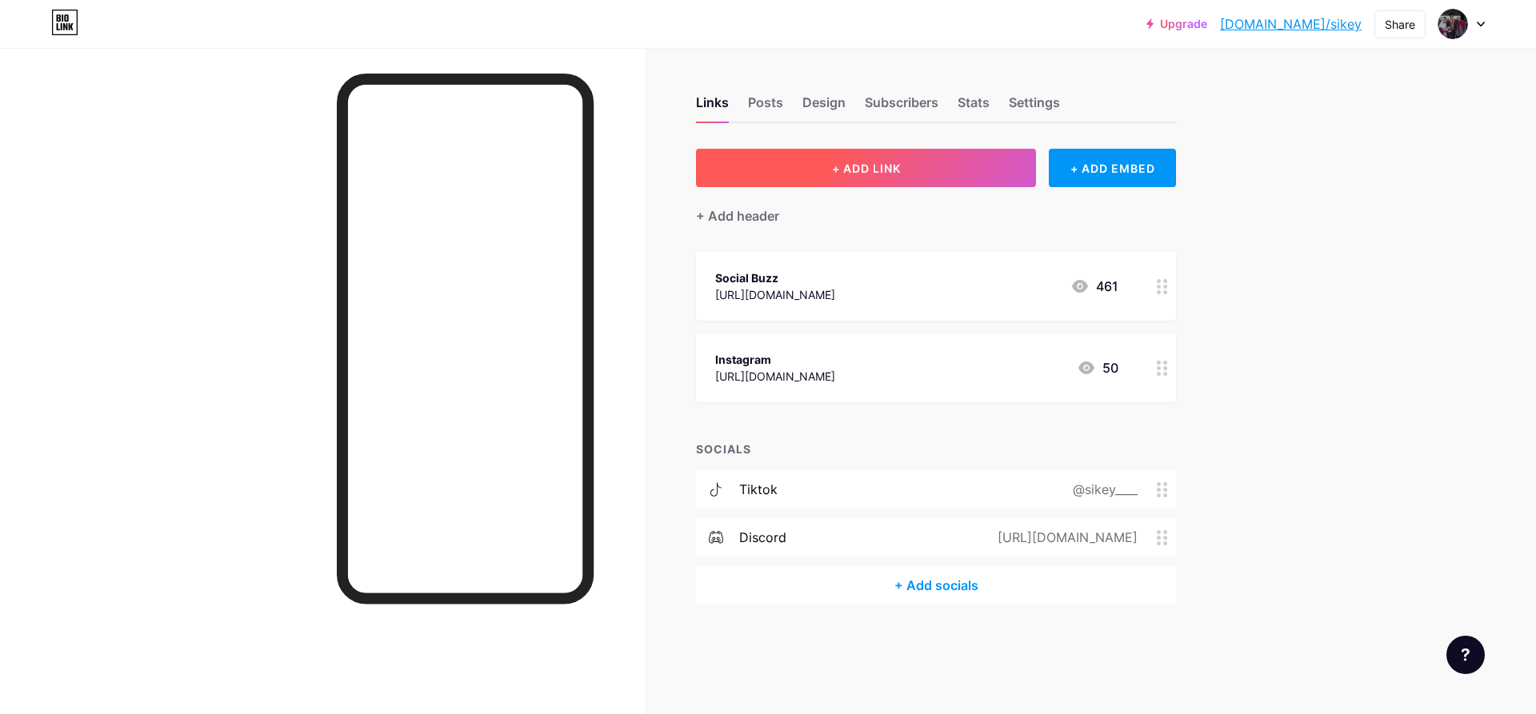
click at [865, 154] on button "+ ADD LINK" at bounding box center [866, 168] width 340 height 38
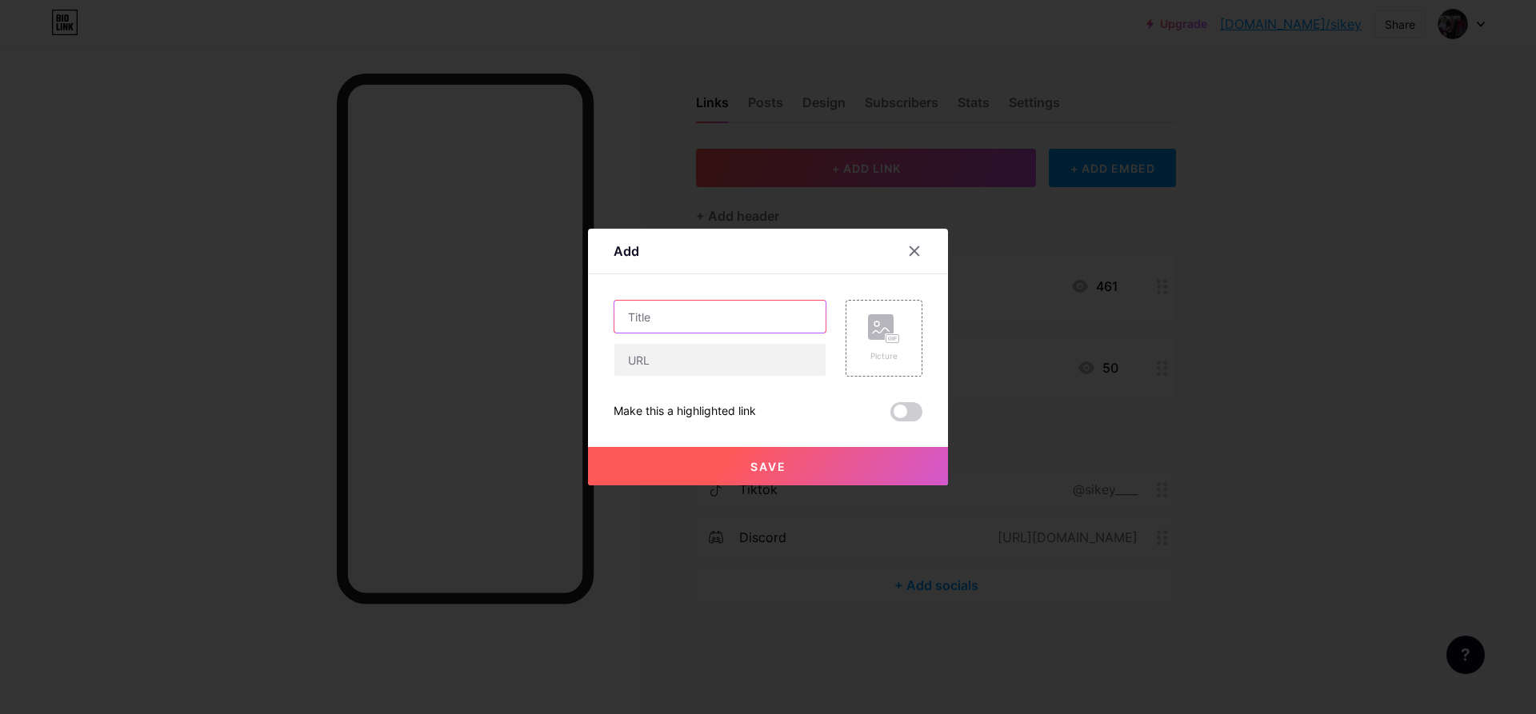
click at [728, 320] on input "text" at bounding box center [719, 317] width 211 height 32
type input "DISCORD"
click at [766, 355] on input "text" at bounding box center [719, 360] width 211 height 32
paste input "[URL][DOMAIN_NAME]"
type input "[URL][DOMAIN_NAME]"
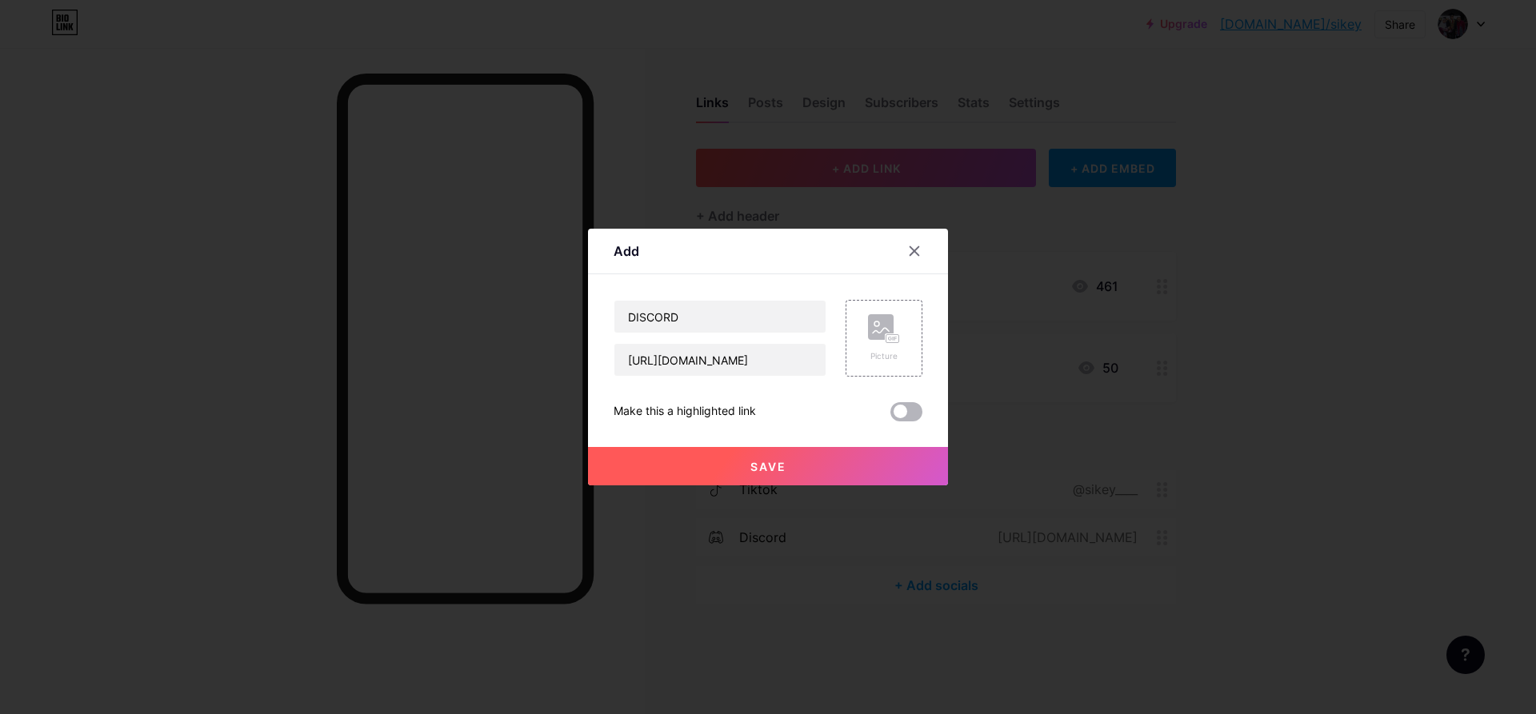
click at [905, 414] on span at bounding box center [906, 411] width 32 height 19
click at [890, 416] on input "checkbox" at bounding box center [890, 416] width 0 height 0
click at [853, 458] on button "Save" at bounding box center [768, 466] width 360 height 38
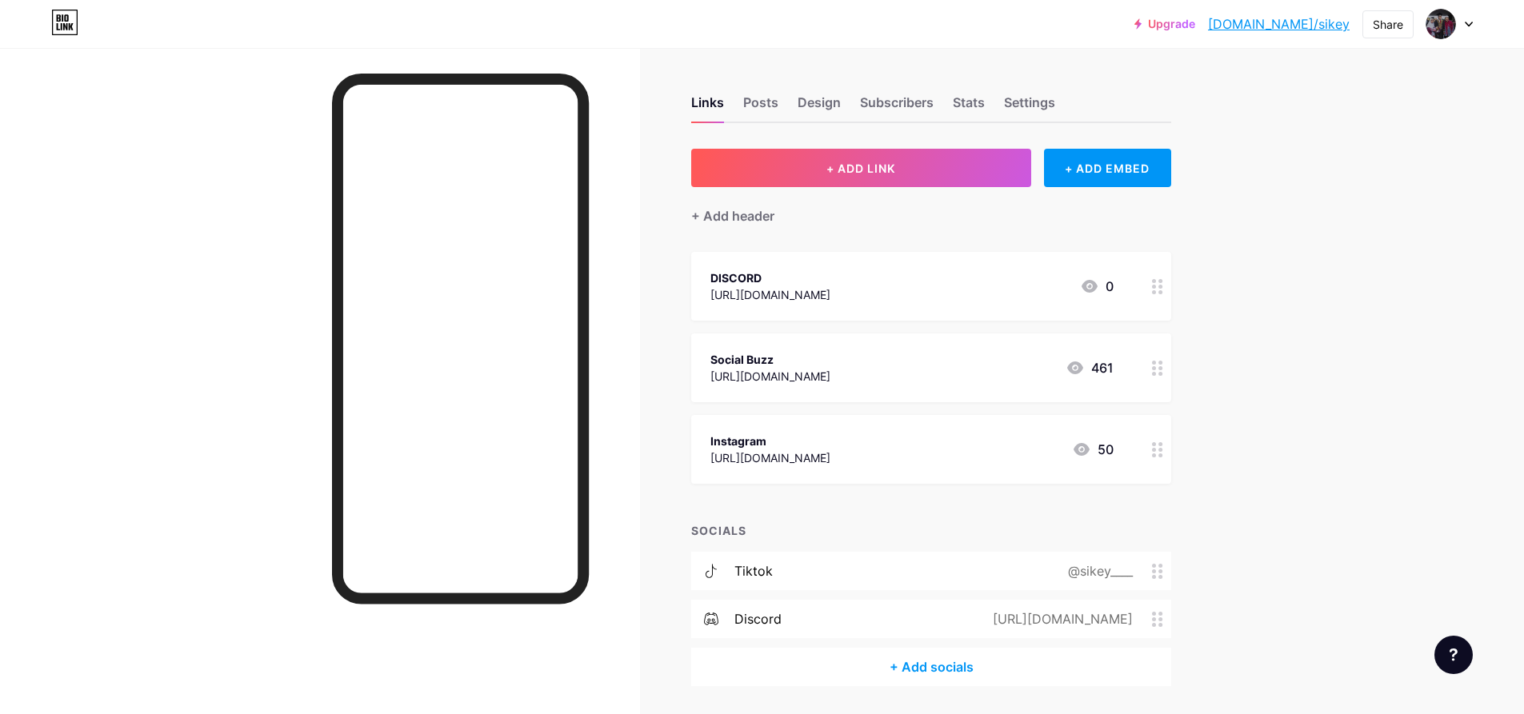
drag, startPoint x: 970, startPoint y: 563, endPoint x: 1289, endPoint y: 594, distance: 320.7
click at [1289, 594] on div "Upgrade [DOMAIN_NAME]/sikey [DOMAIN_NAME]/sikey Share Switch accounts Sikeyy [D…" at bounding box center [762, 383] width 1524 height 766
drag, startPoint x: 910, startPoint y: 625, endPoint x: 1341, endPoint y: 535, distance: 440.3
click at [1348, 530] on div "Upgrade [DOMAIN_NAME]/sikey [DOMAIN_NAME]/sikey Share Switch accounts Sikeyy [D…" at bounding box center [762, 383] width 1524 height 766
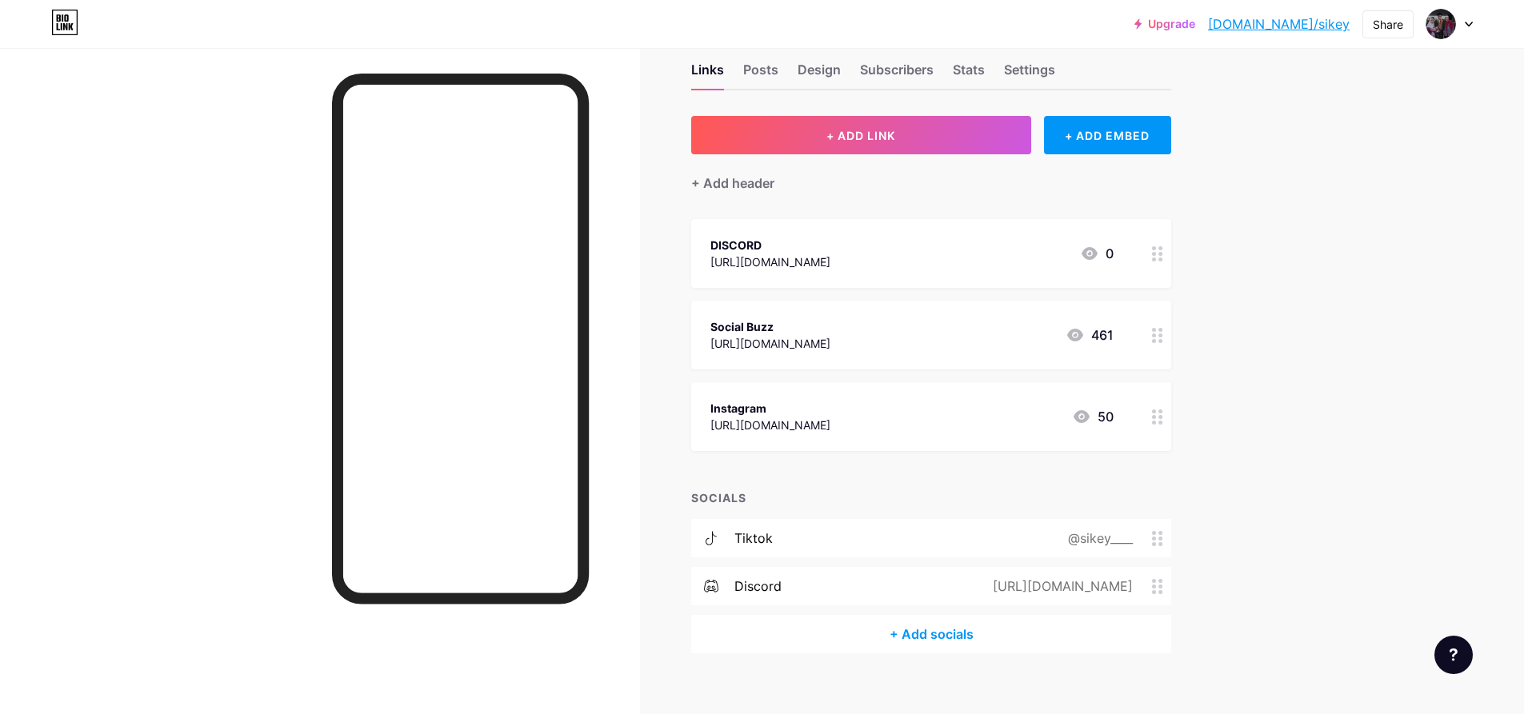
scroll to position [51, 0]
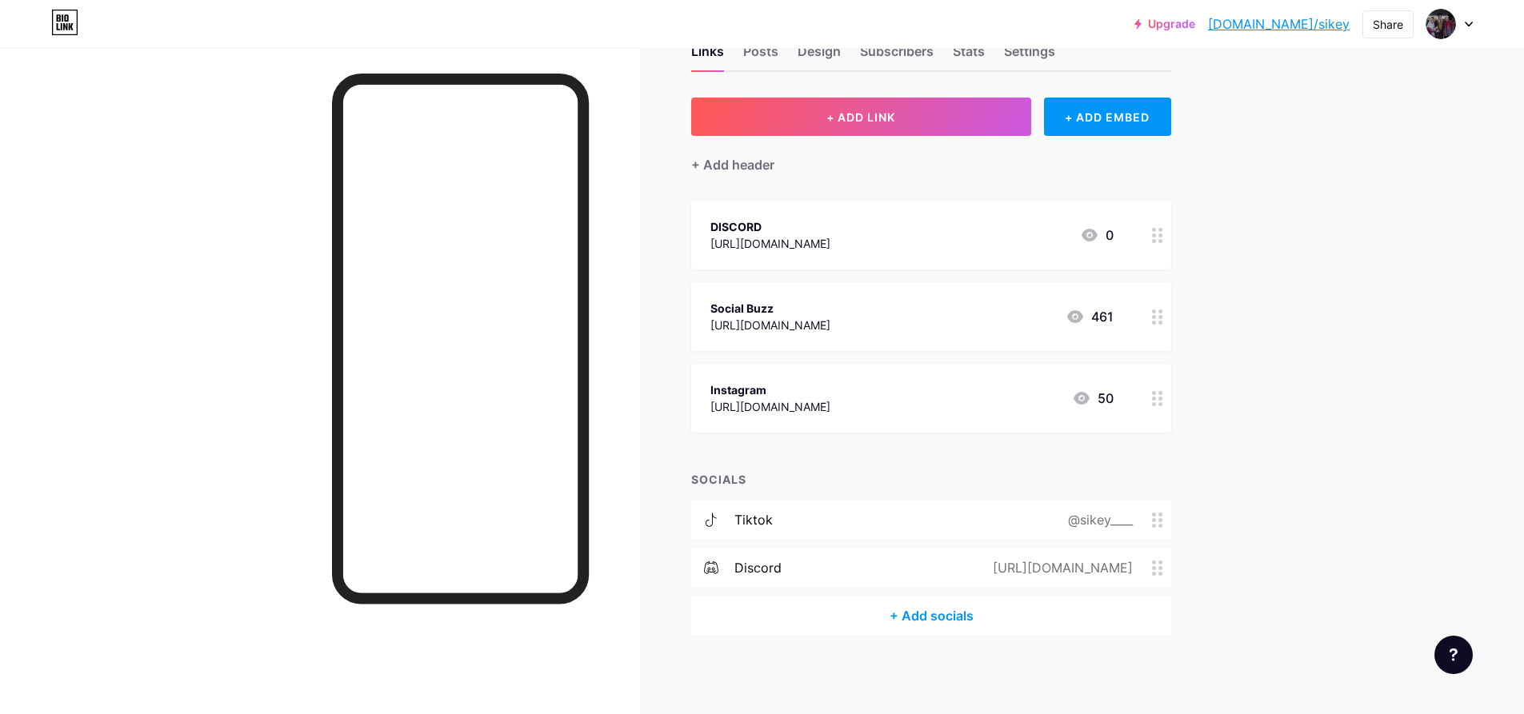
click at [925, 569] on div "discord [URL][DOMAIN_NAME]" at bounding box center [931, 568] width 480 height 38
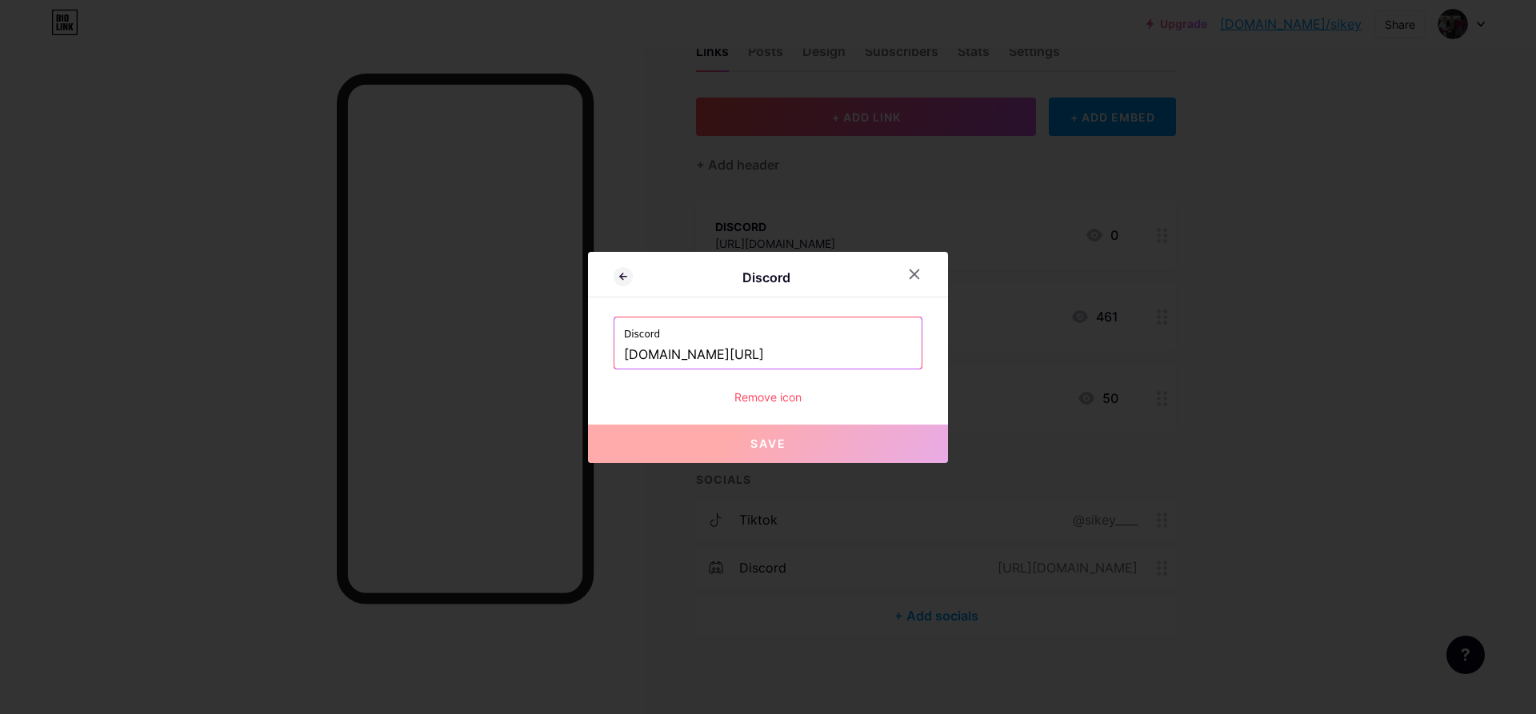
click at [766, 402] on div "Remove icon" at bounding box center [768, 397] width 309 height 17
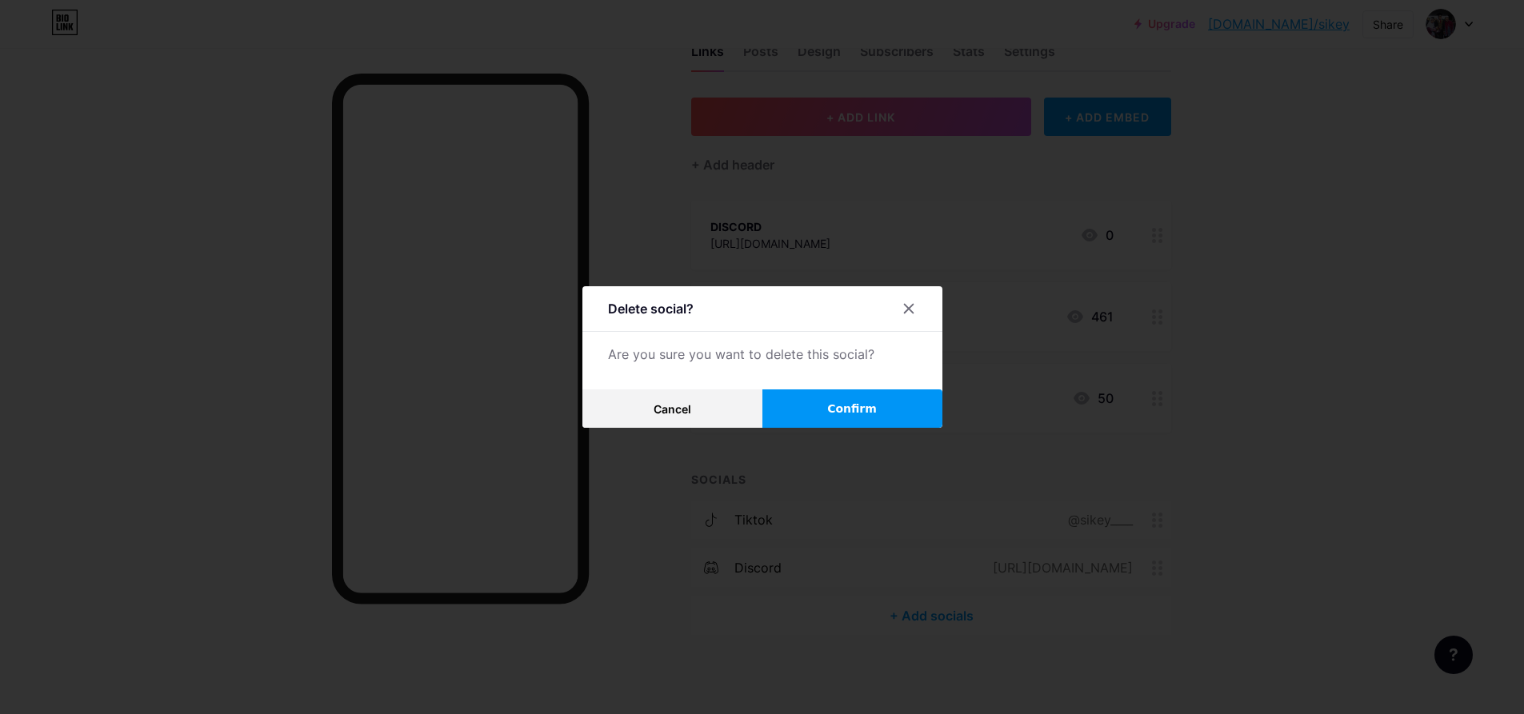
click at [834, 410] on button "Confirm" at bounding box center [852, 409] width 180 height 38
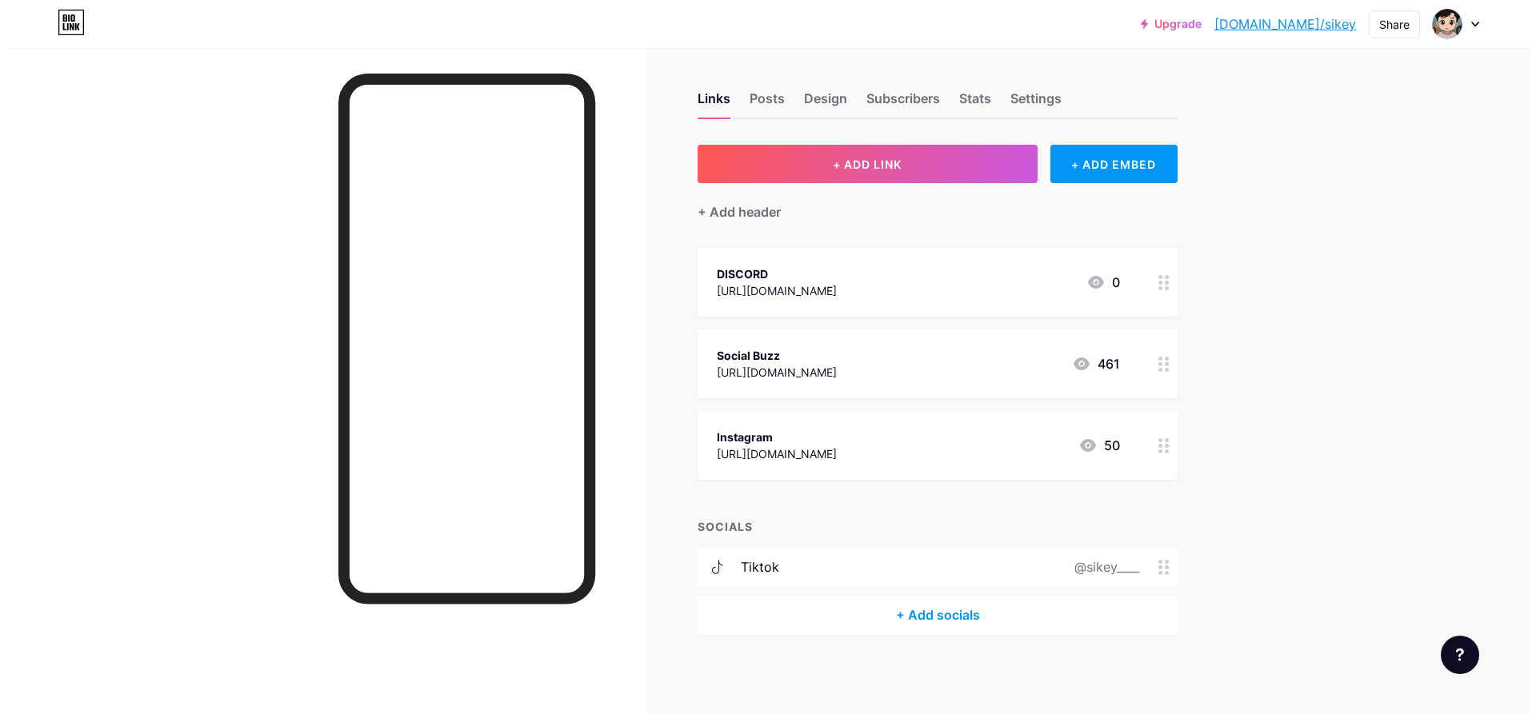
scroll to position [3, 0]
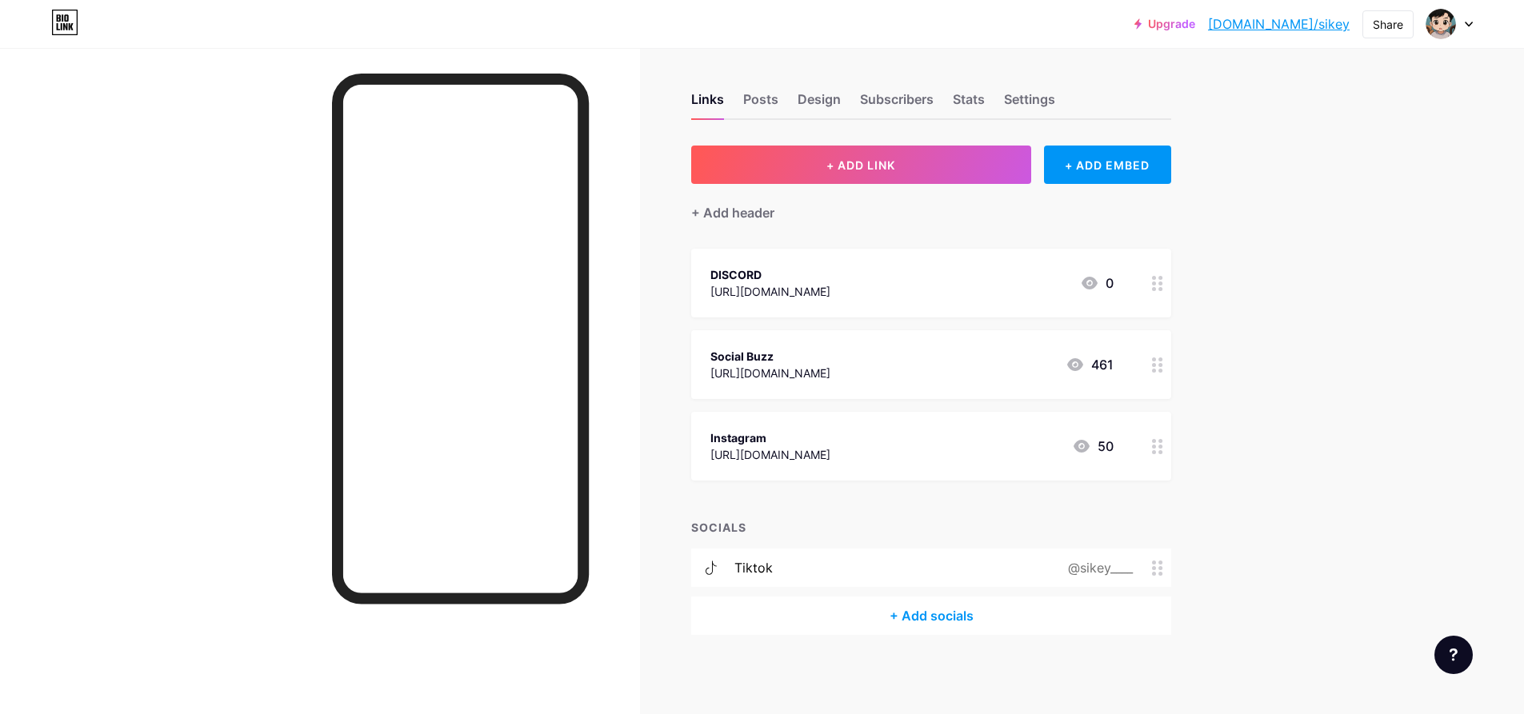
click at [1162, 287] on circle at bounding box center [1160, 289] width 4 height 4
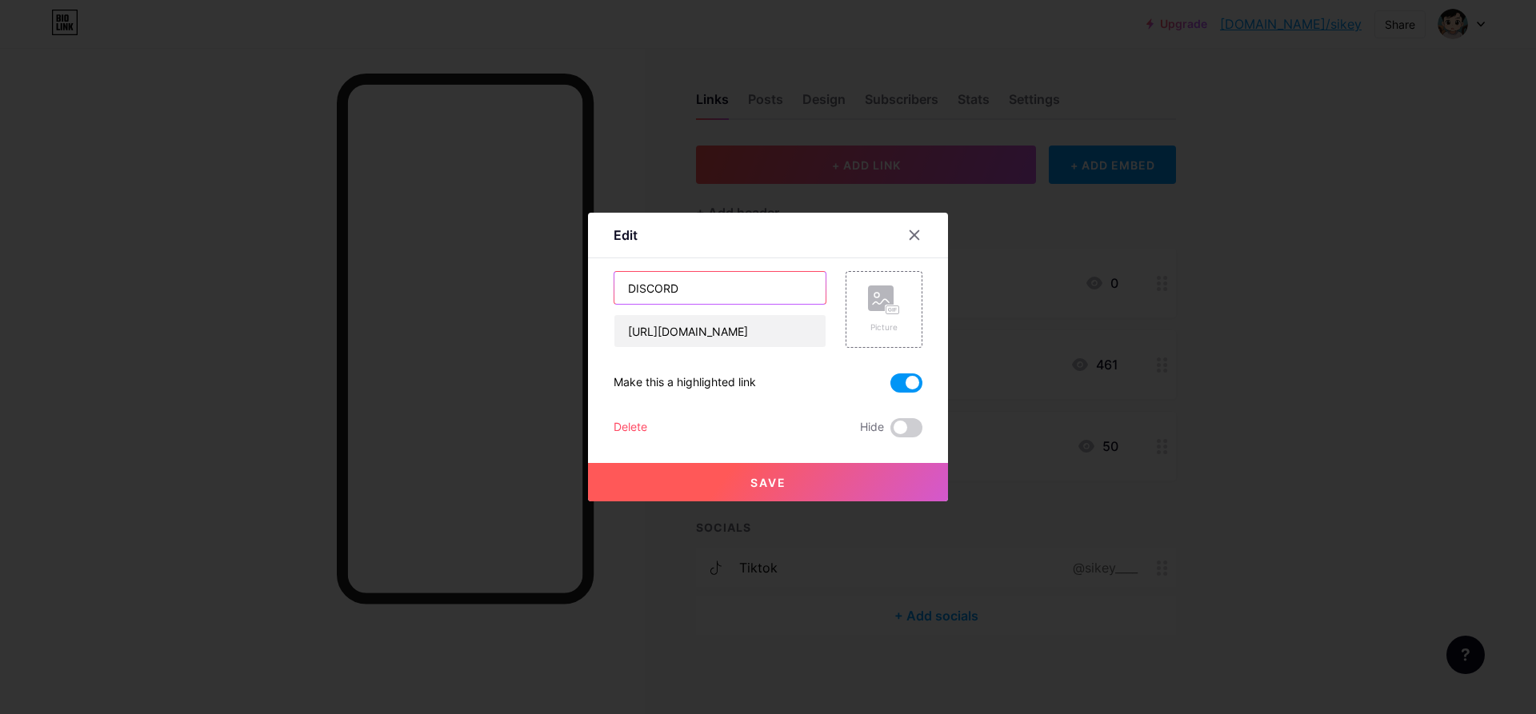
click at [702, 289] on input "DISCORD" at bounding box center [719, 288] width 211 height 32
type input "Discord"
click at [761, 490] on button "Save" at bounding box center [768, 482] width 360 height 38
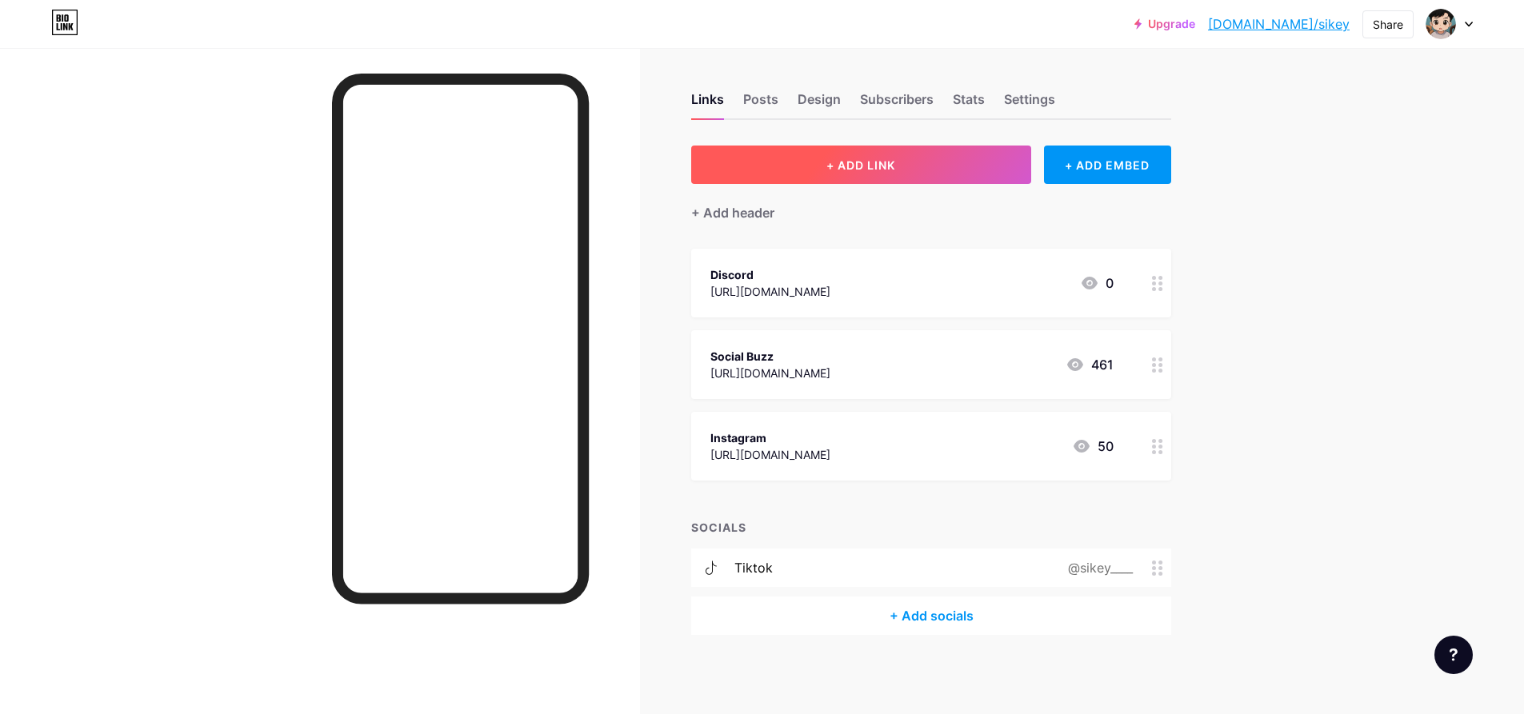
click at [1020, 161] on button "+ ADD LINK" at bounding box center [861, 165] width 340 height 38
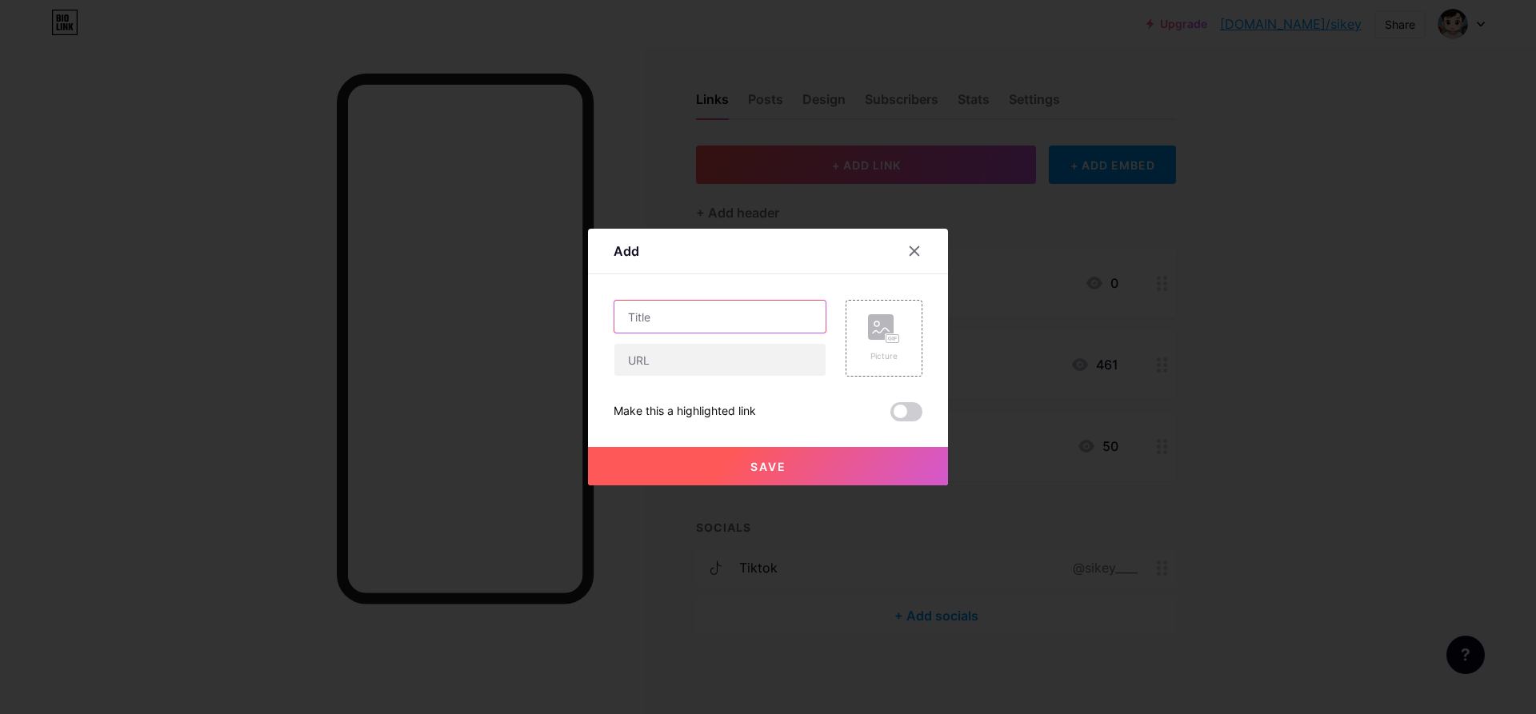
click at [750, 316] on input "text" at bounding box center [719, 317] width 211 height 32
type input "Tiktok"
click at [729, 363] on input "text" at bounding box center [719, 360] width 211 height 32
paste input "[URL][DOMAIN_NAME]"
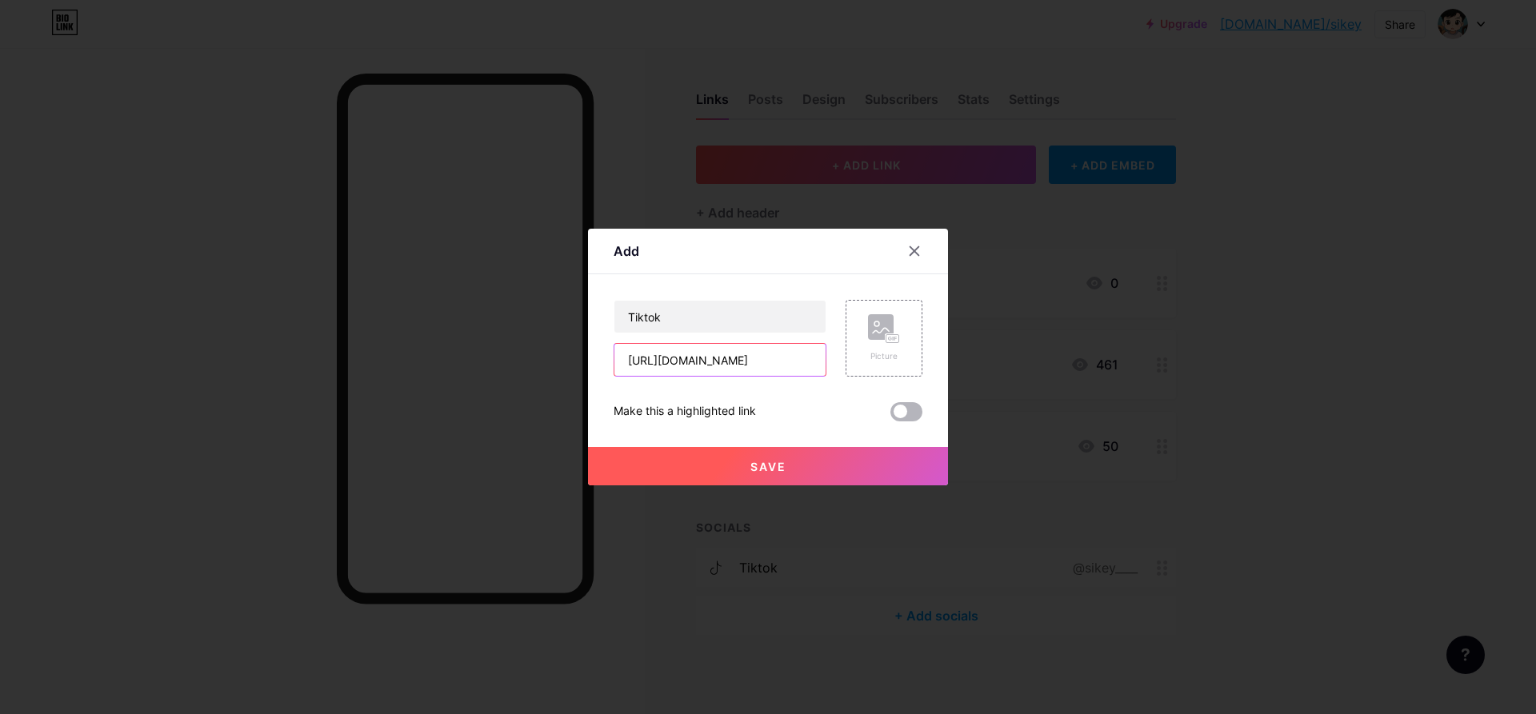
type input "[URL][DOMAIN_NAME]"
click at [905, 407] on span at bounding box center [906, 411] width 32 height 19
click at [890, 416] on input "checkbox" at bounding box center [890, 416] width 0 height 0
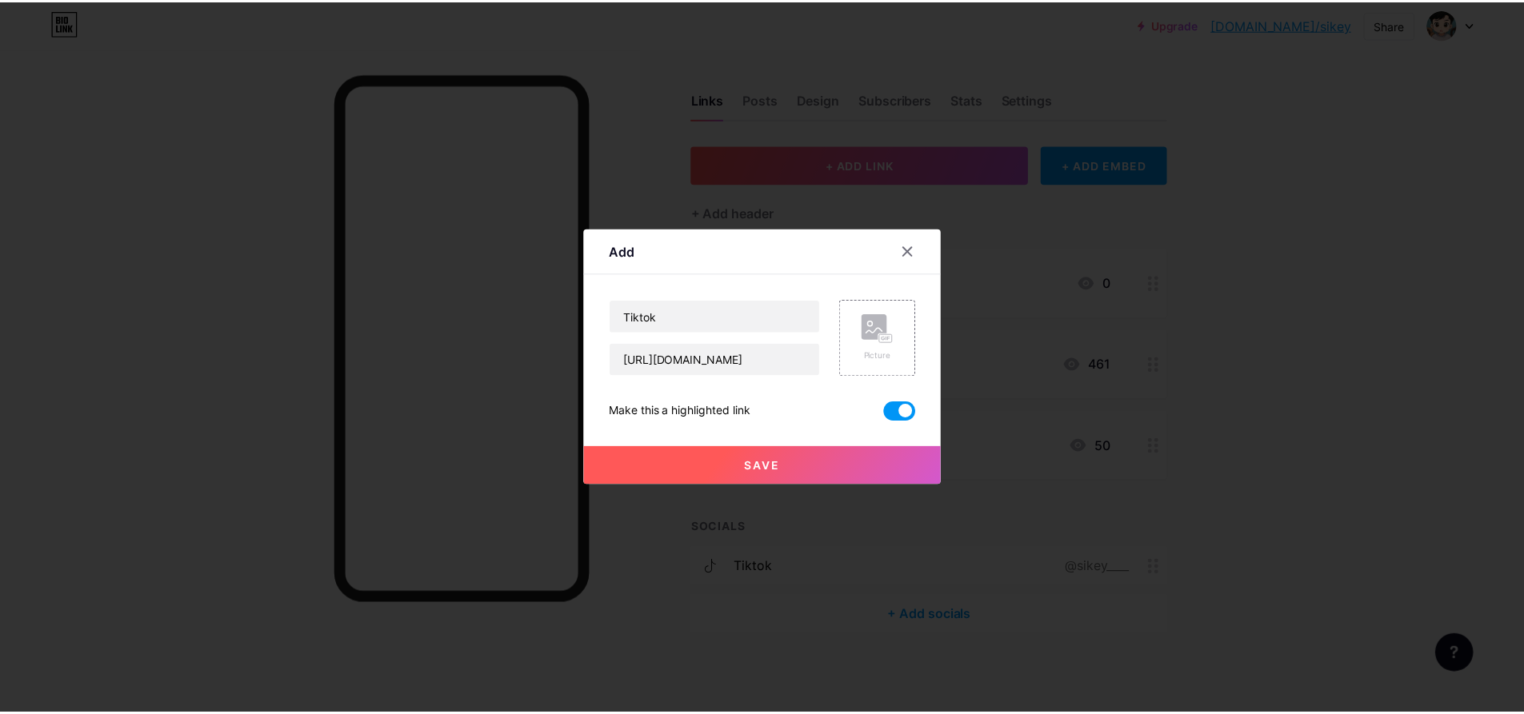
scroll to position [0, 0]
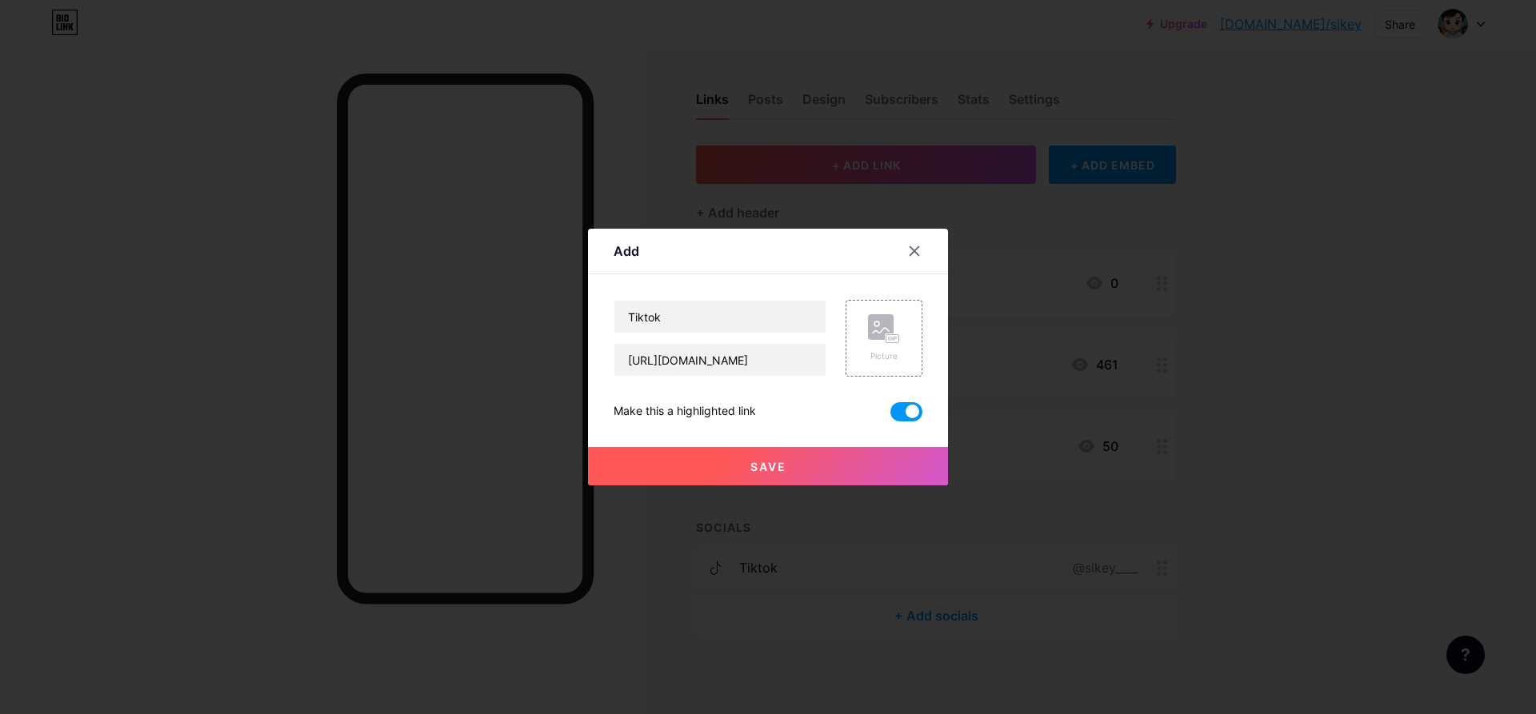
click at [860, 472] on button "Save" at bounding box center [768, 466] width 360 height 38
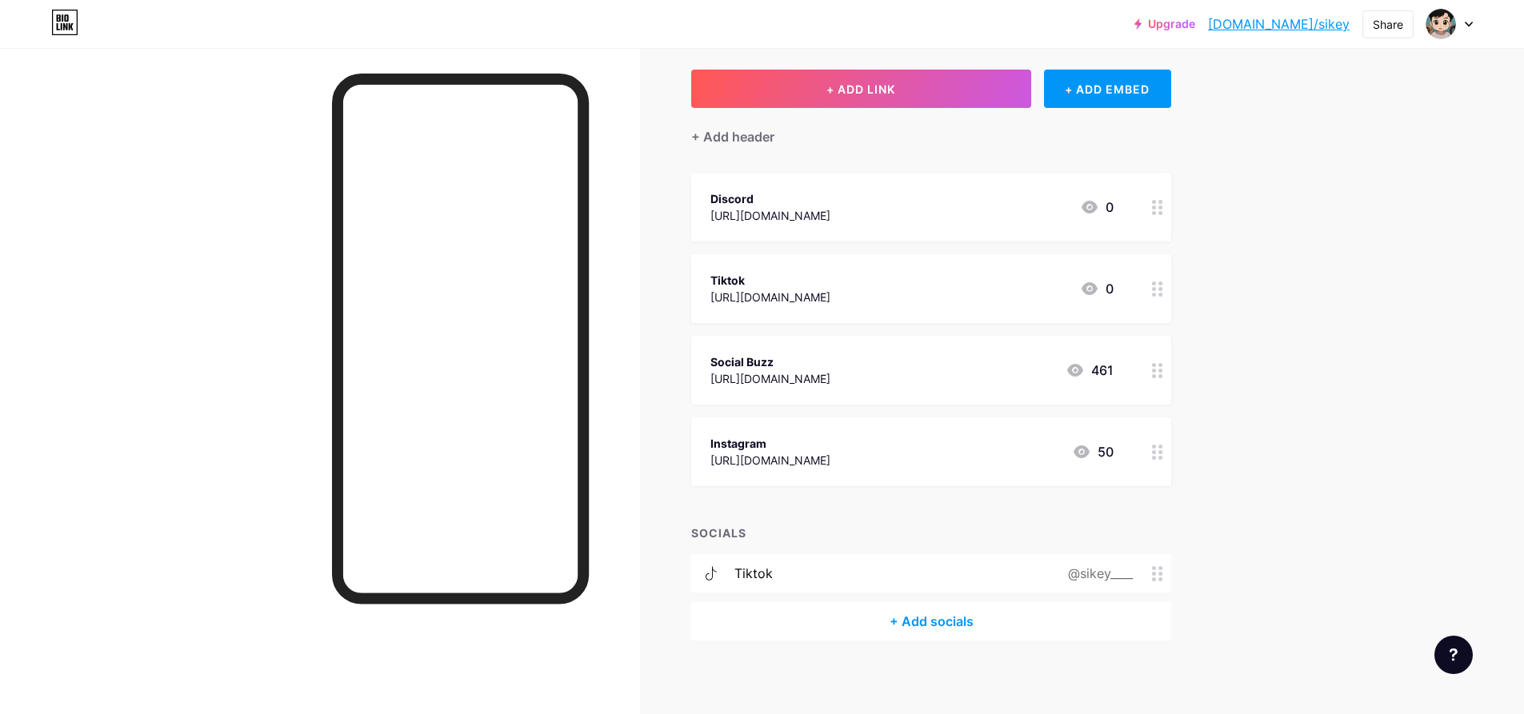
scroll to position [85, 0]
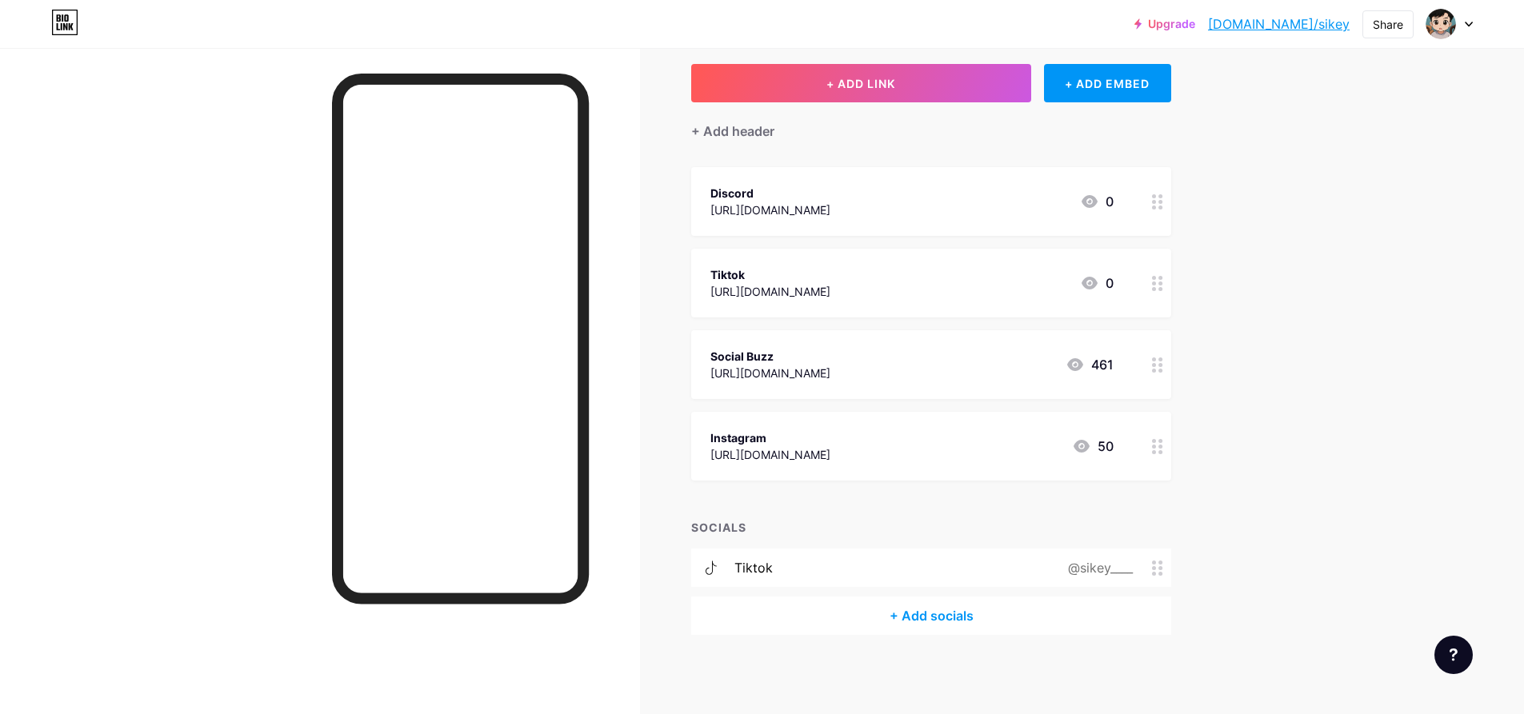
click at [1161, 575] on div "@sikey____" at bounding box center [1106, 567] width 129 height 19
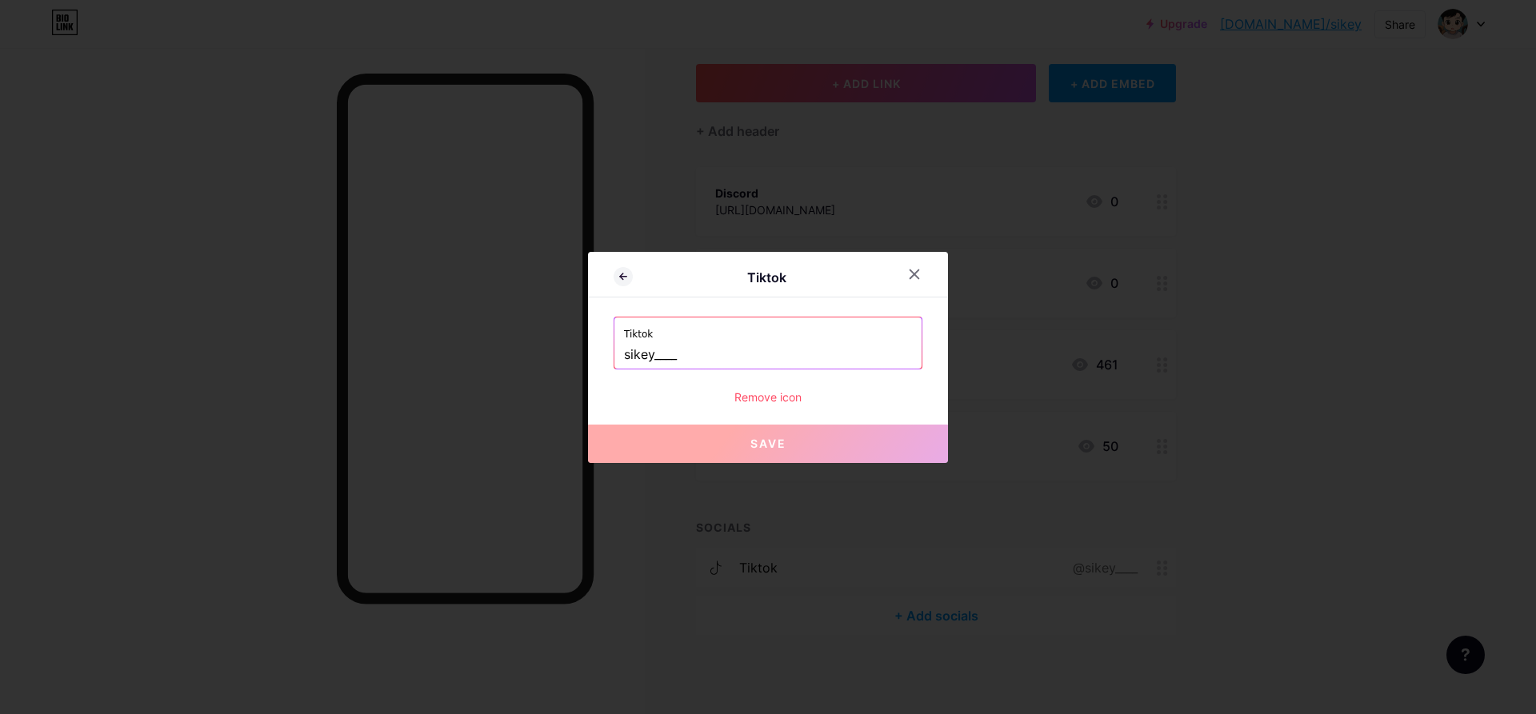
click at [743, 396] on div "Remove icon" at bounding box center [768, 397] width 309 height 17
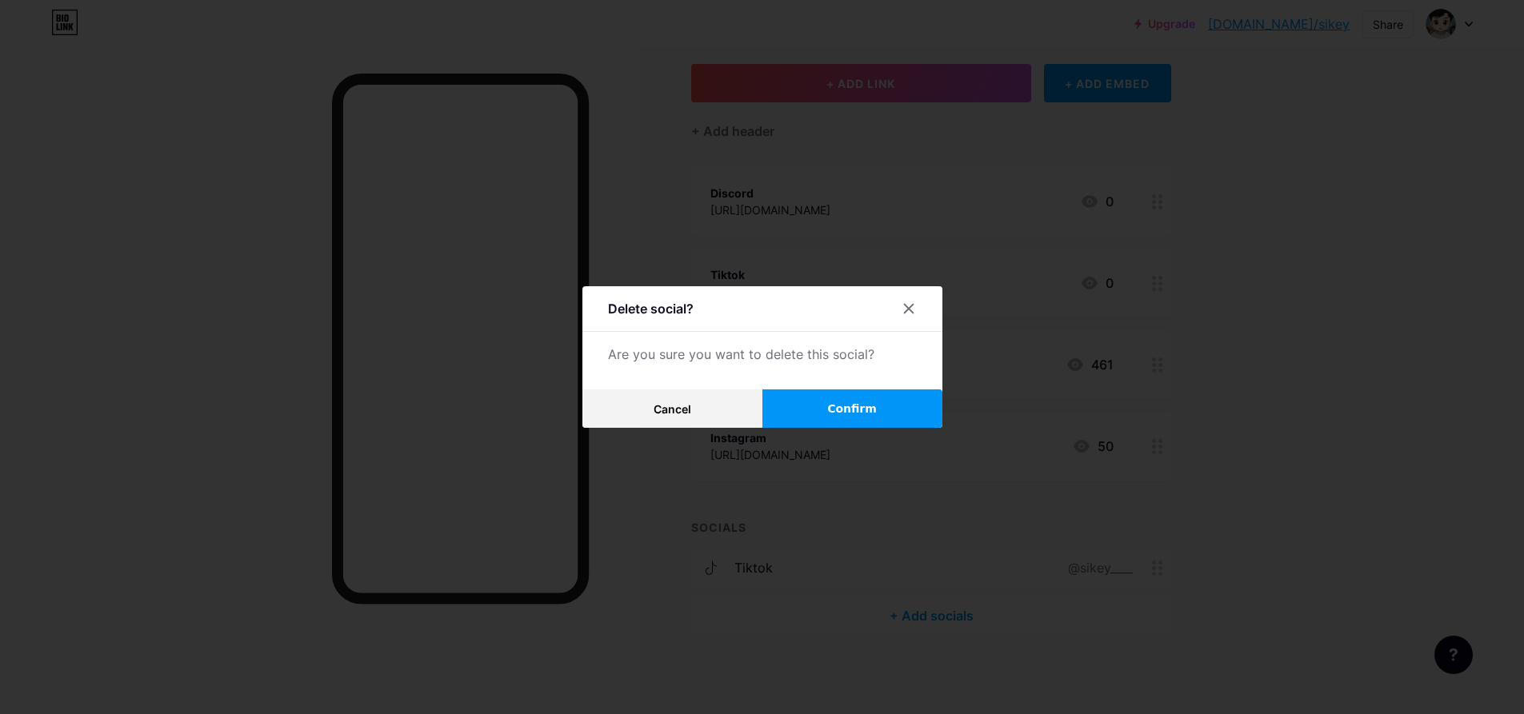
click at [817, 398] on button "Confirm" at bounding box center [852, 409] width 180 height 38
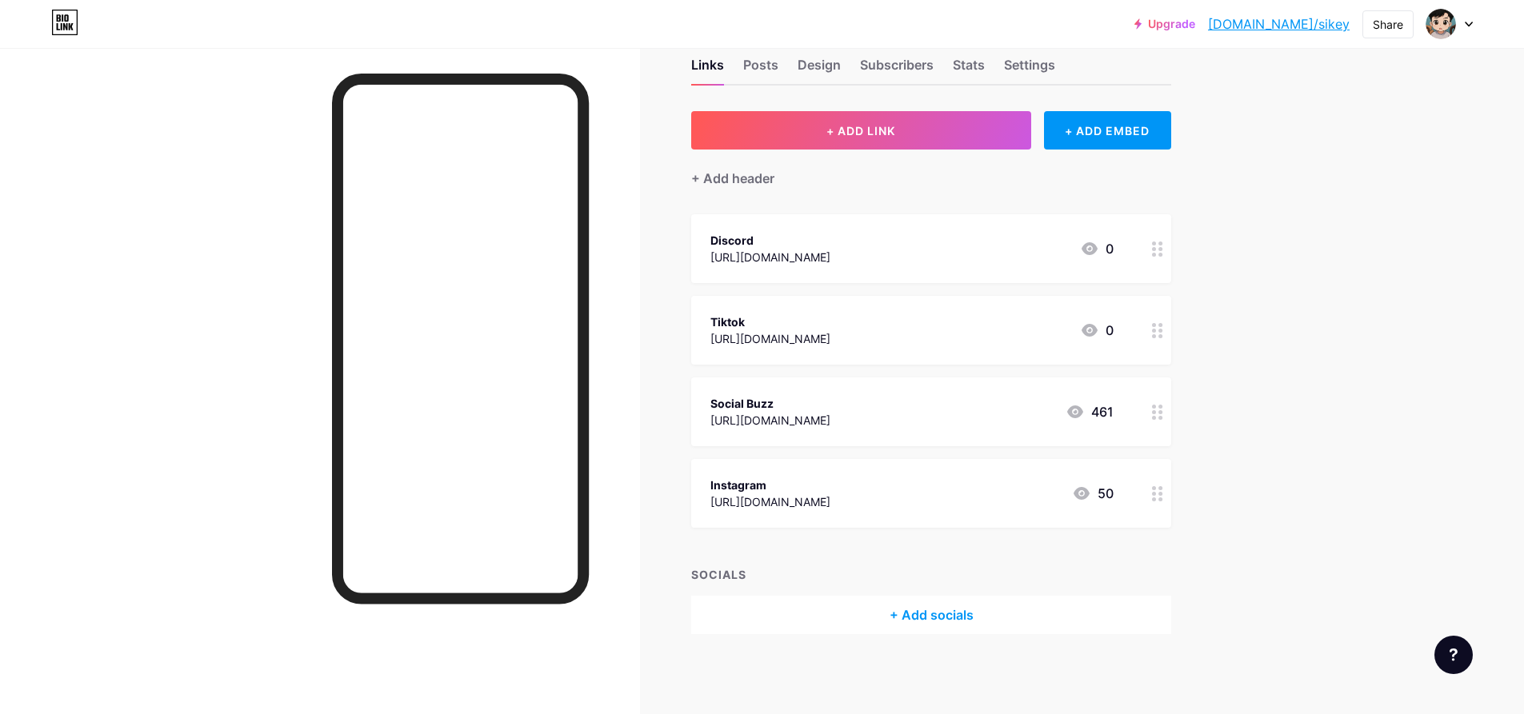
scroll to position [37, 0]
